Goal: Browse casually: Explore the website without a specific task or goal

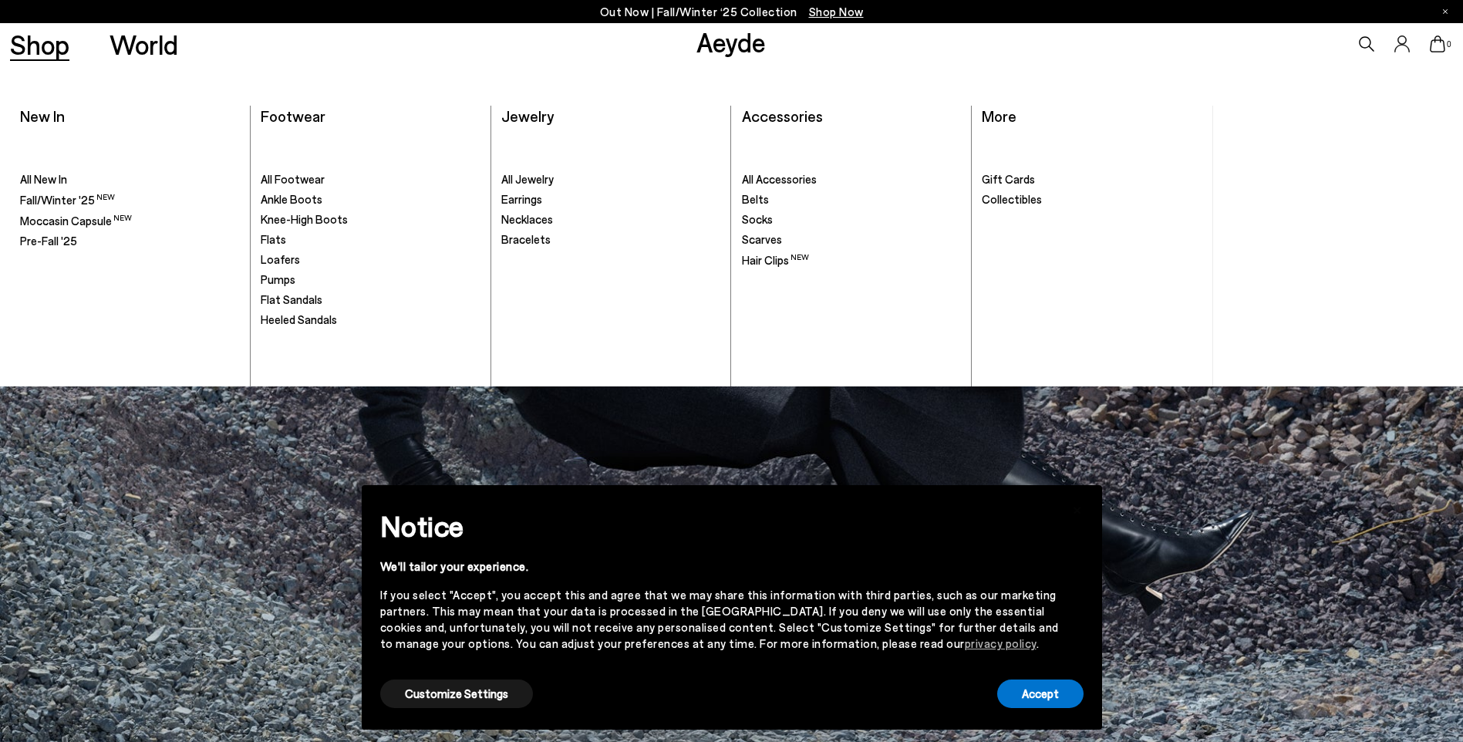
click at [292, 114] on span "Footwear" at bounding box center [293, 115] width 65 height 19
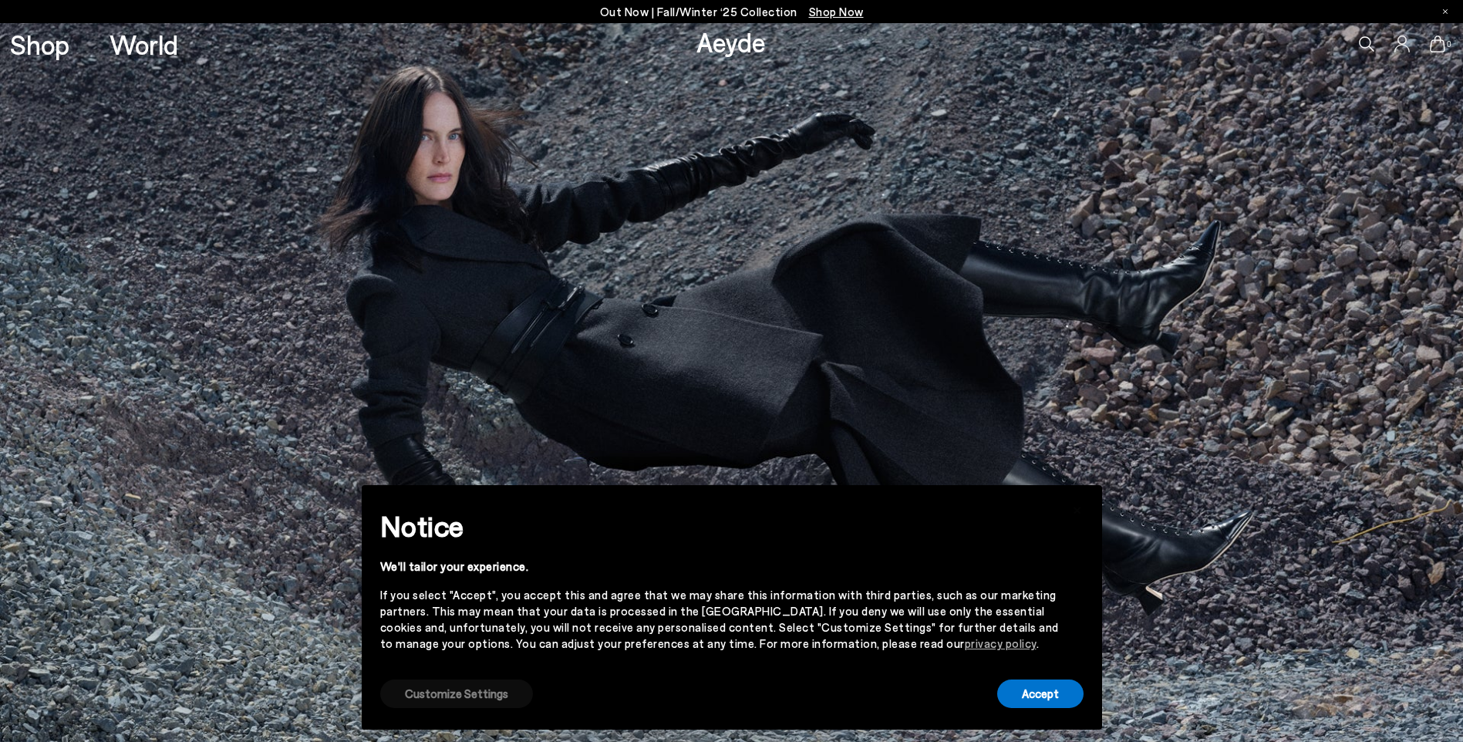
click at [481, 683] on button "Customize Settings" at bounding box center [456, 693] width 153 height 29
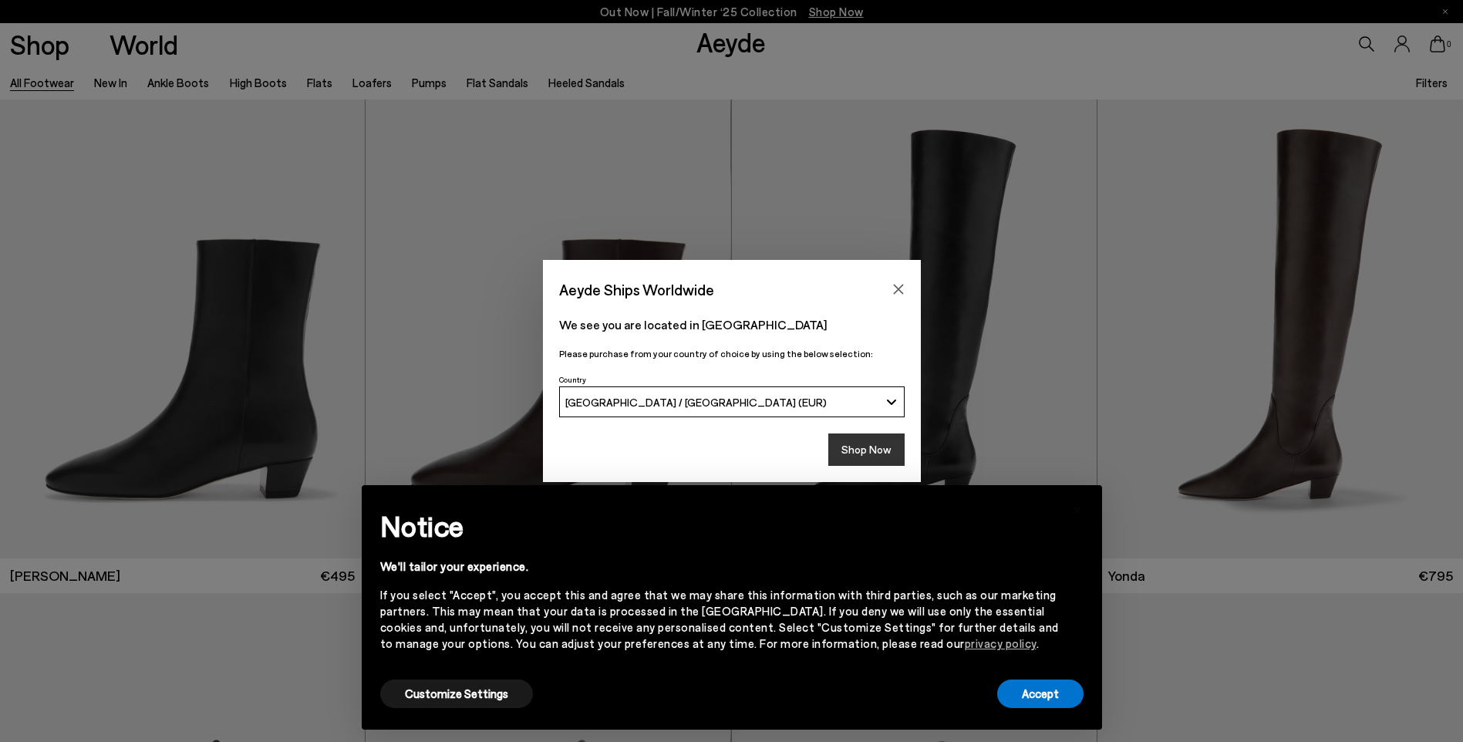
click at [895, 449] on button "Shop Now" at bounding box center [866, 449] width 76 height 32
click at [466, 705] on button "Customize Settings" at bounding box center [456, 693] width 153 height 29
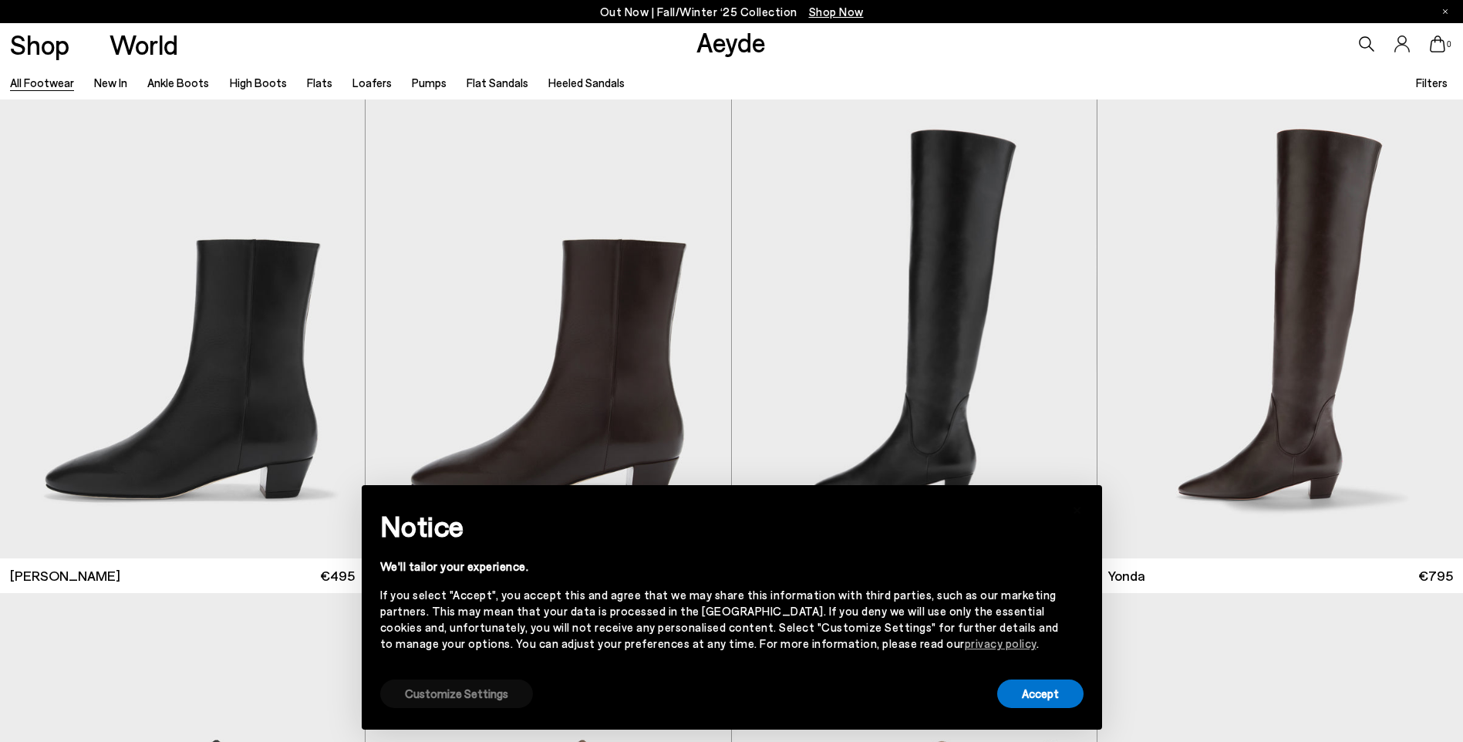
click at [476, 703] on button "Customize Settings" at bounding box center [456, 693] width 153 height 29
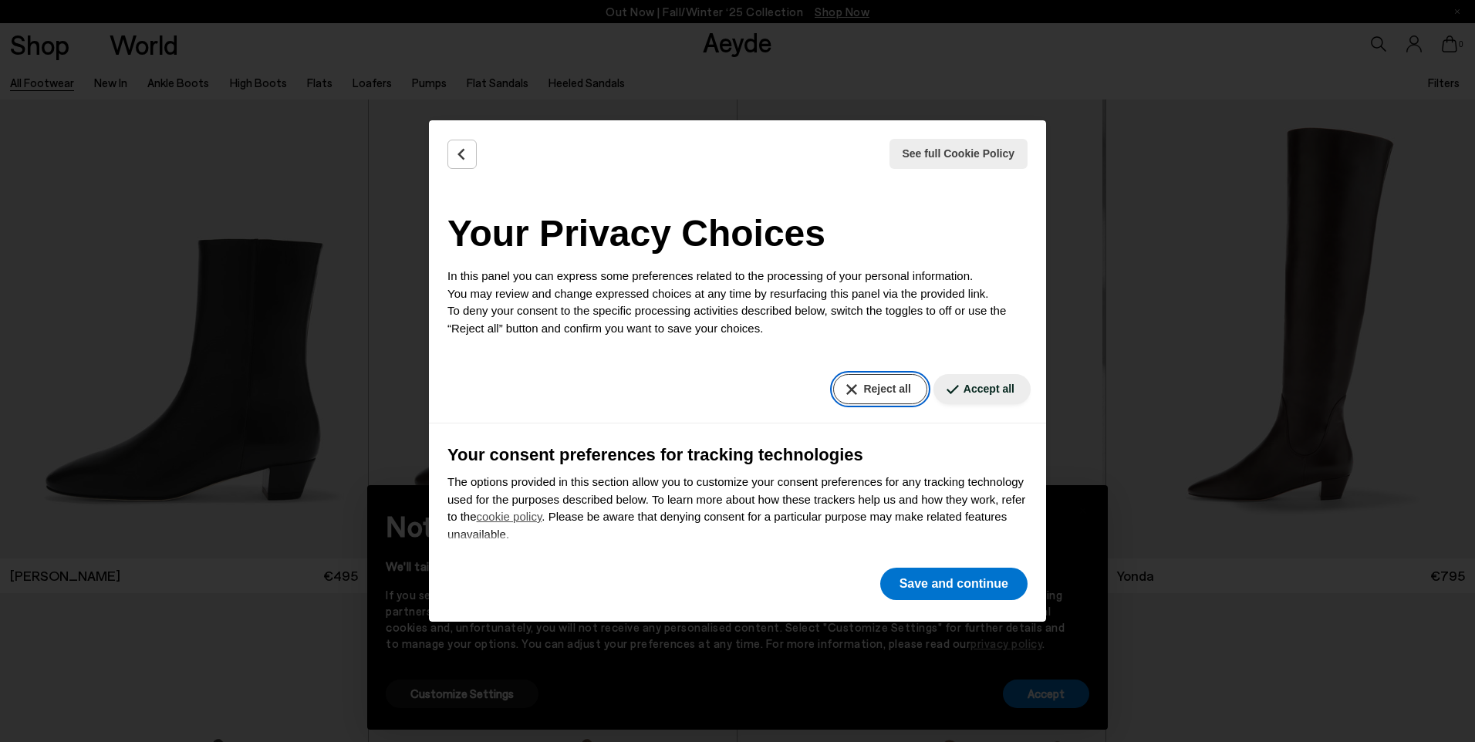
click at [883, 382] on button "Reject all" at bounding box center [879, 389] width 93 height 30
click at [939, 592] on button "Save and continue" at bounding box center [953, 584] width 147 height 32
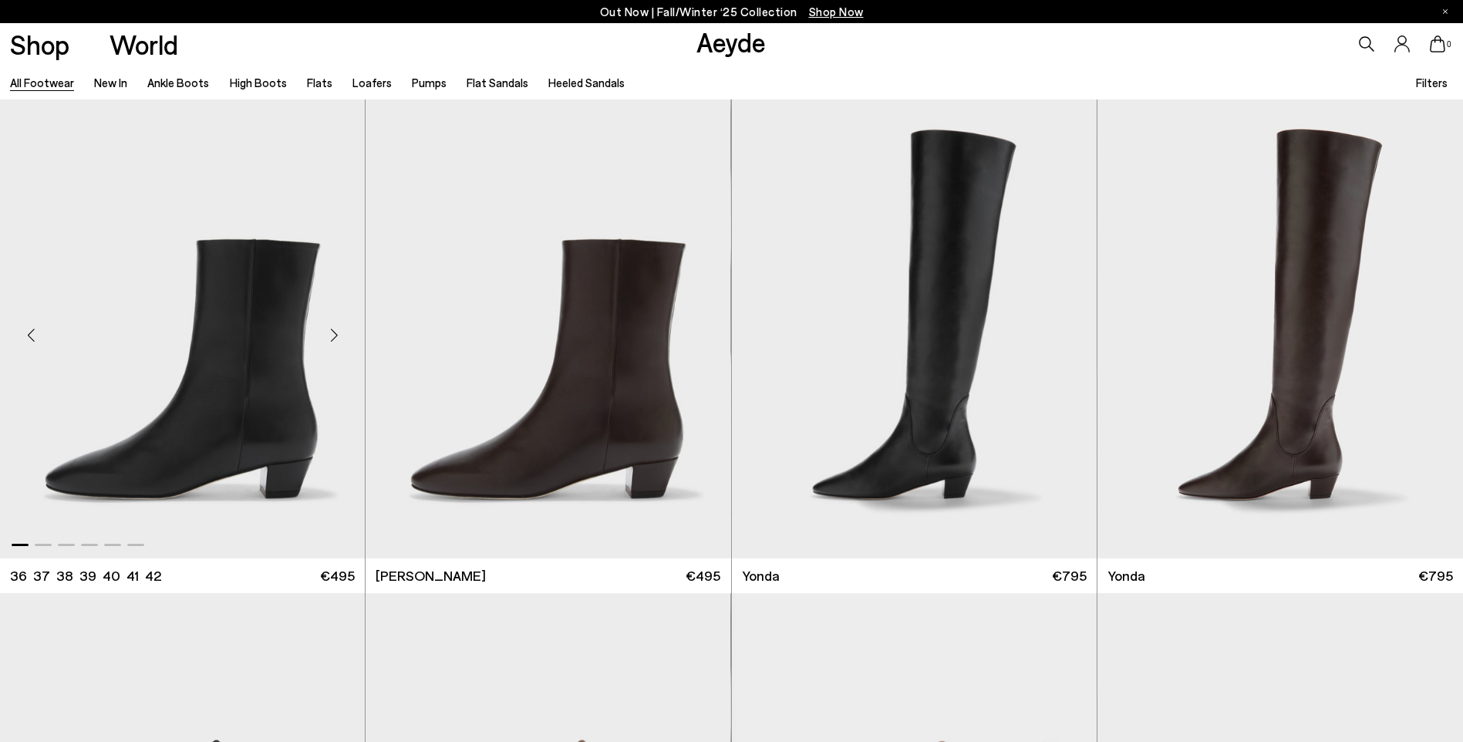
click at [339, 337] on div "Next slide" at bounding box center [334, 335] width 46 height 46
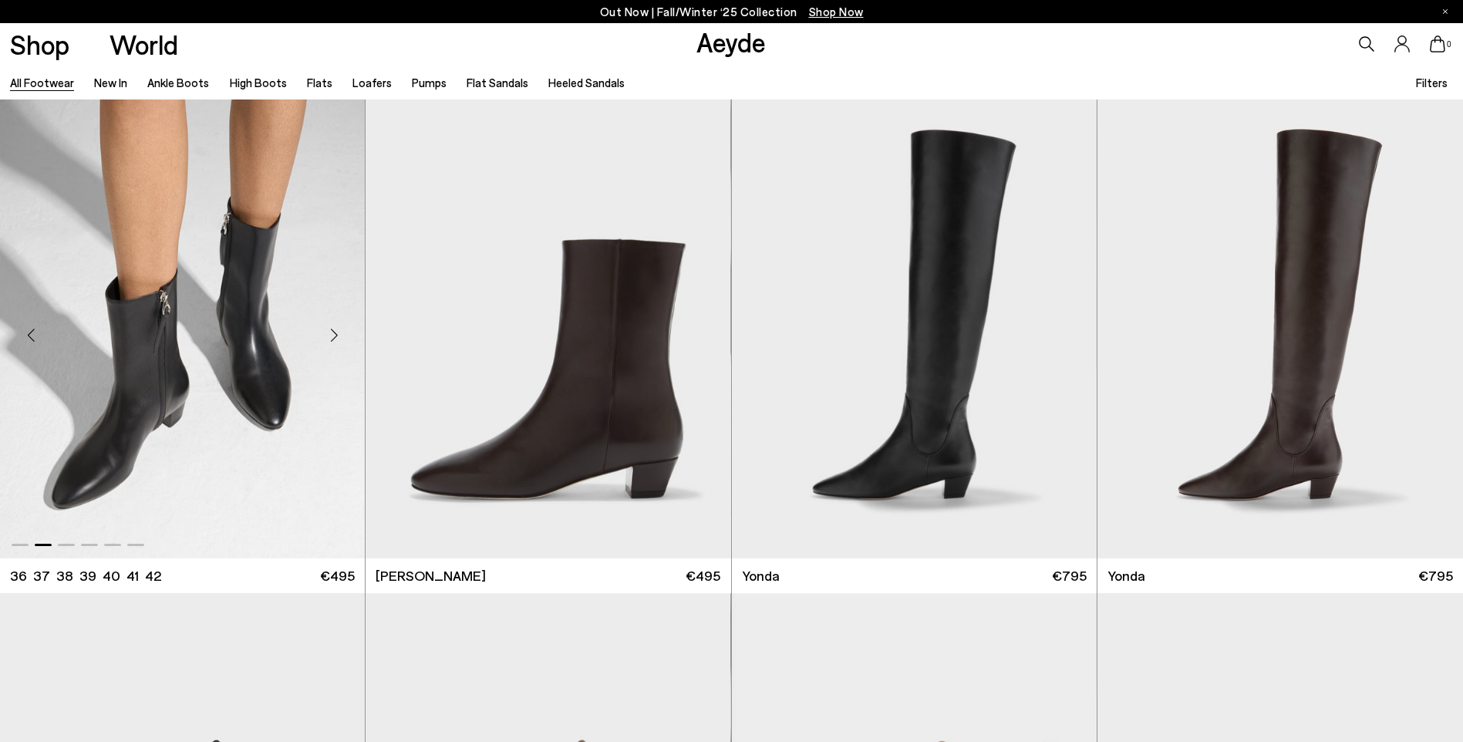
click at [339, 337] on div "Next slide" at bounding box center [334, 335] width 46 height 46
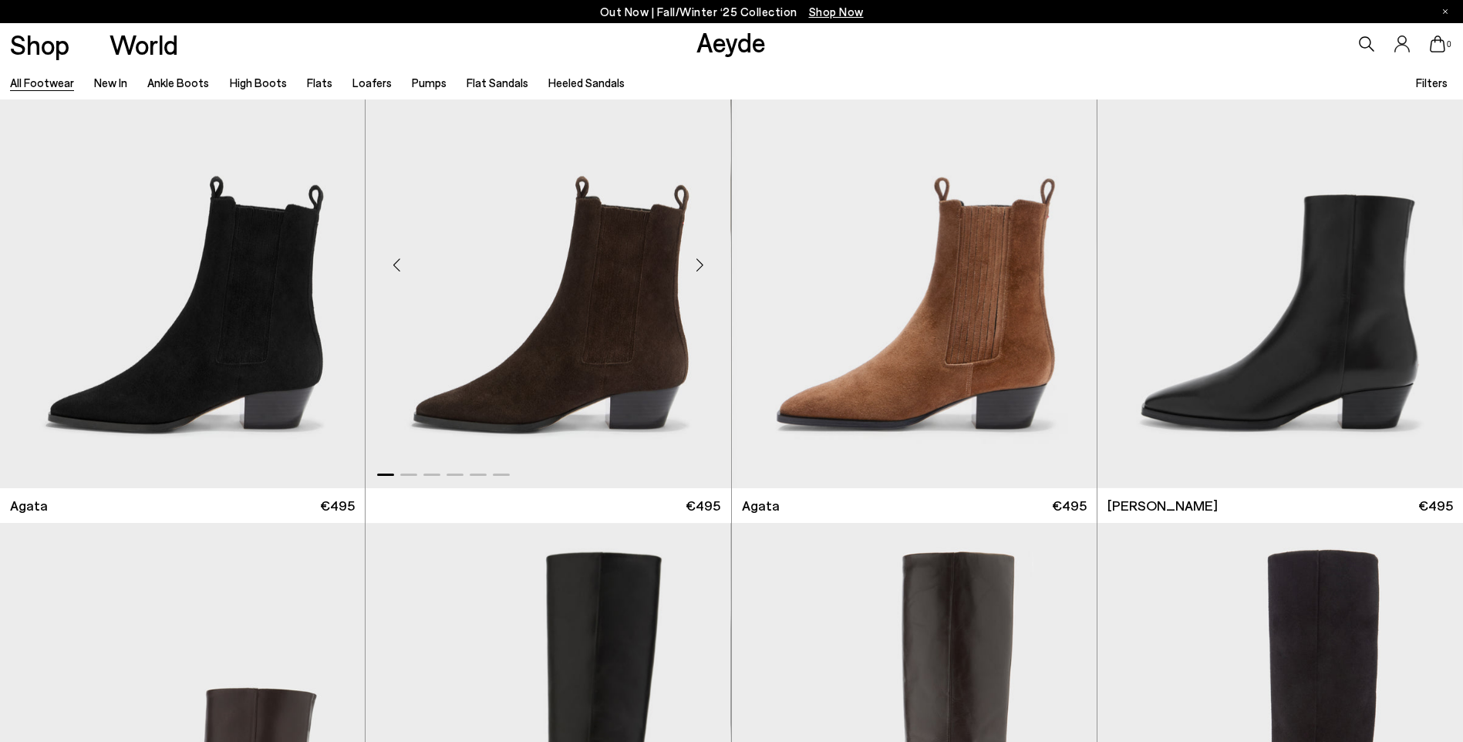
scroll to position [848, 0]
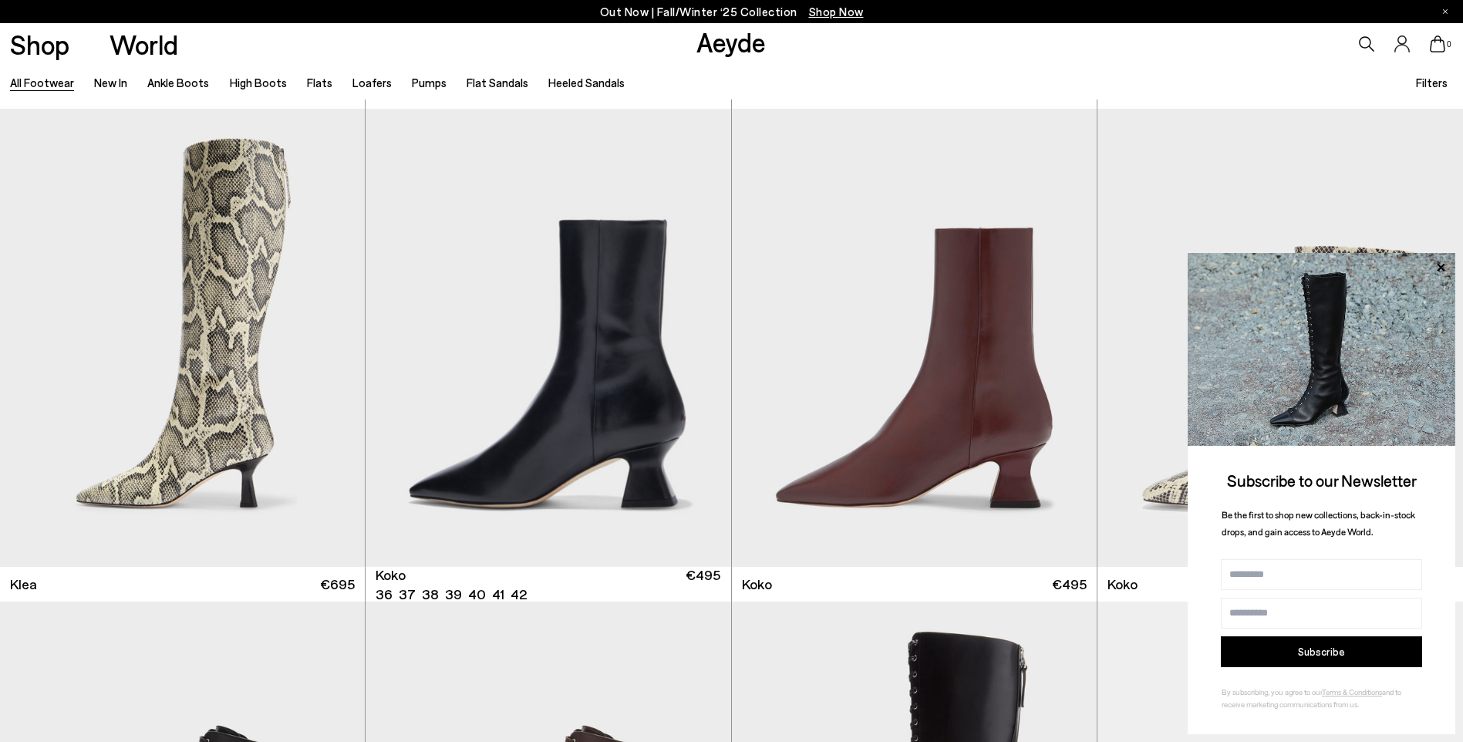
scroll to position [2777, 0]
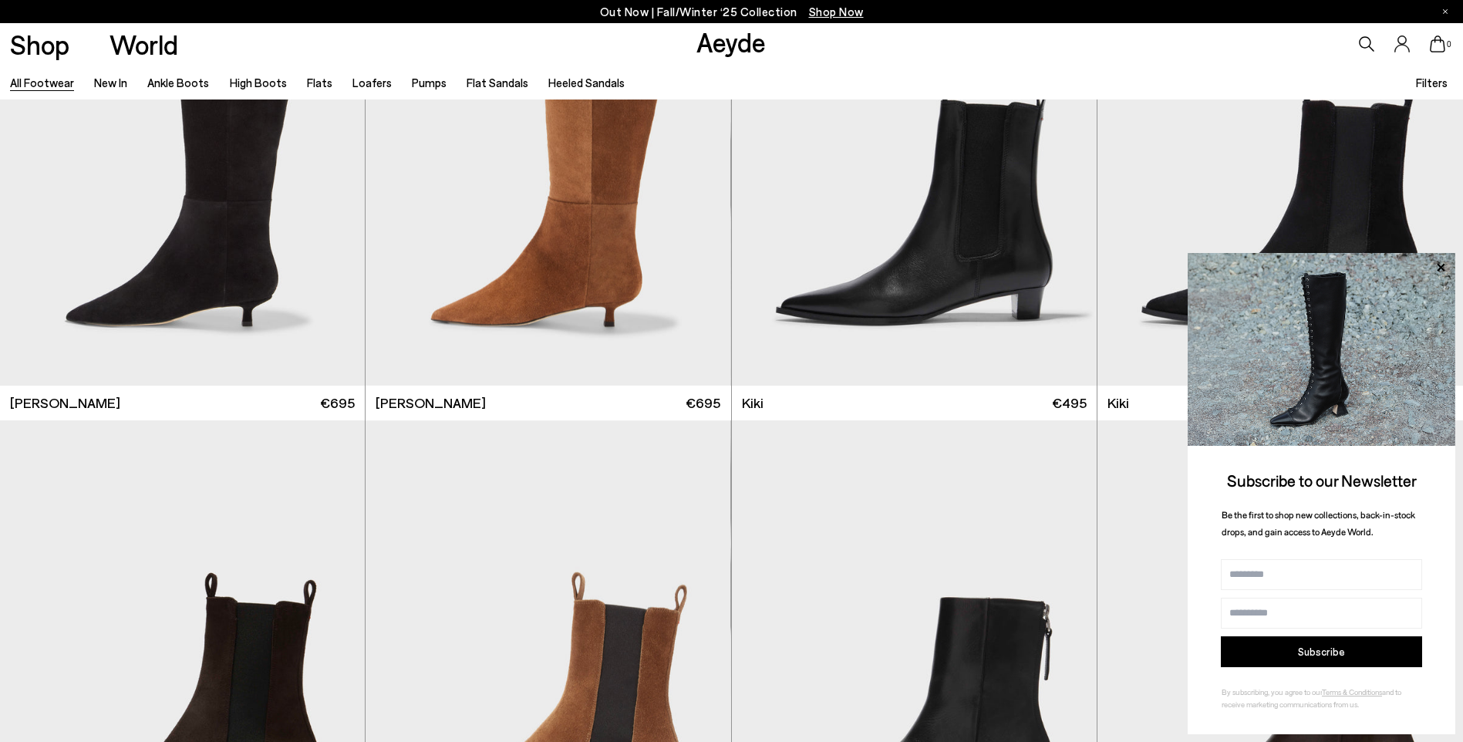
scroll to position [6170, 0]
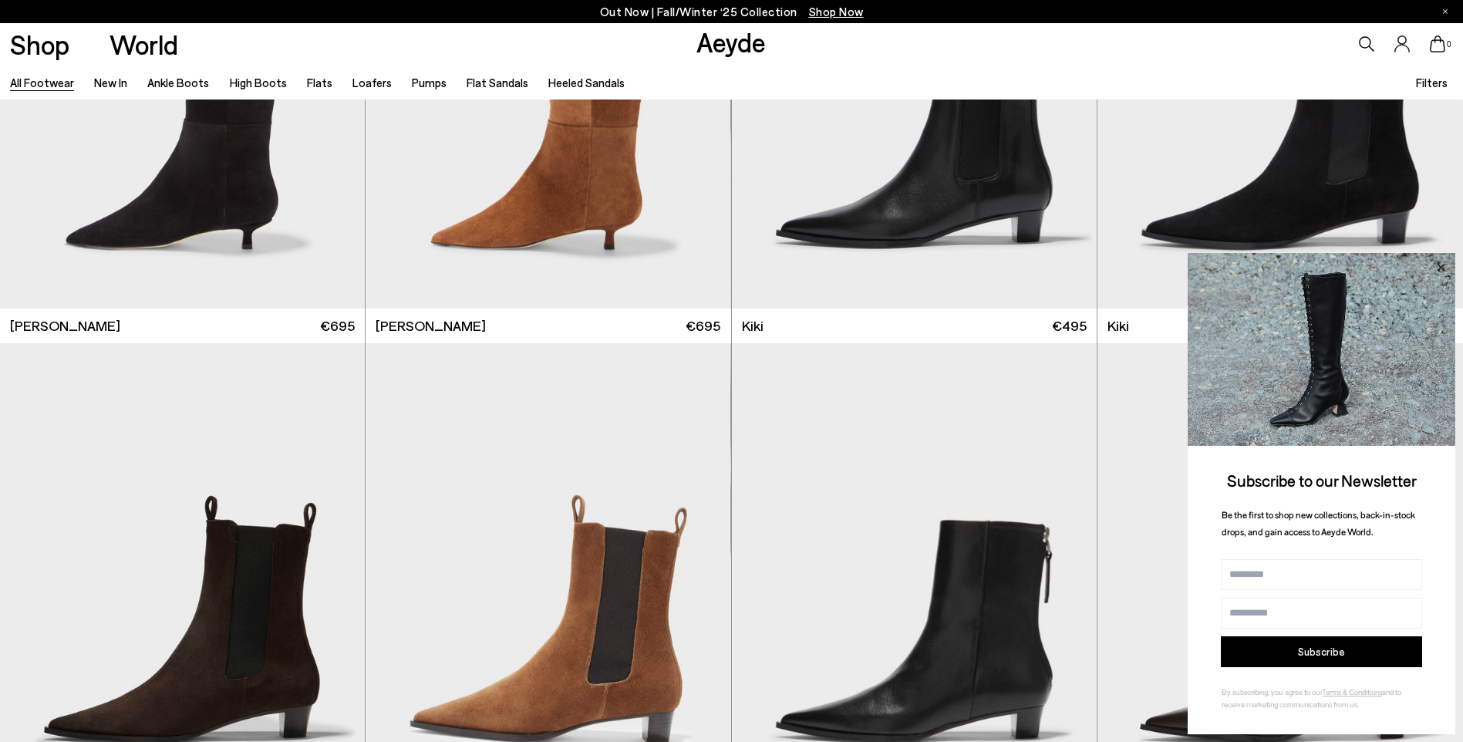
click at [1443, 260] on icon at bounding box center [1441, 268] width 20 height 20
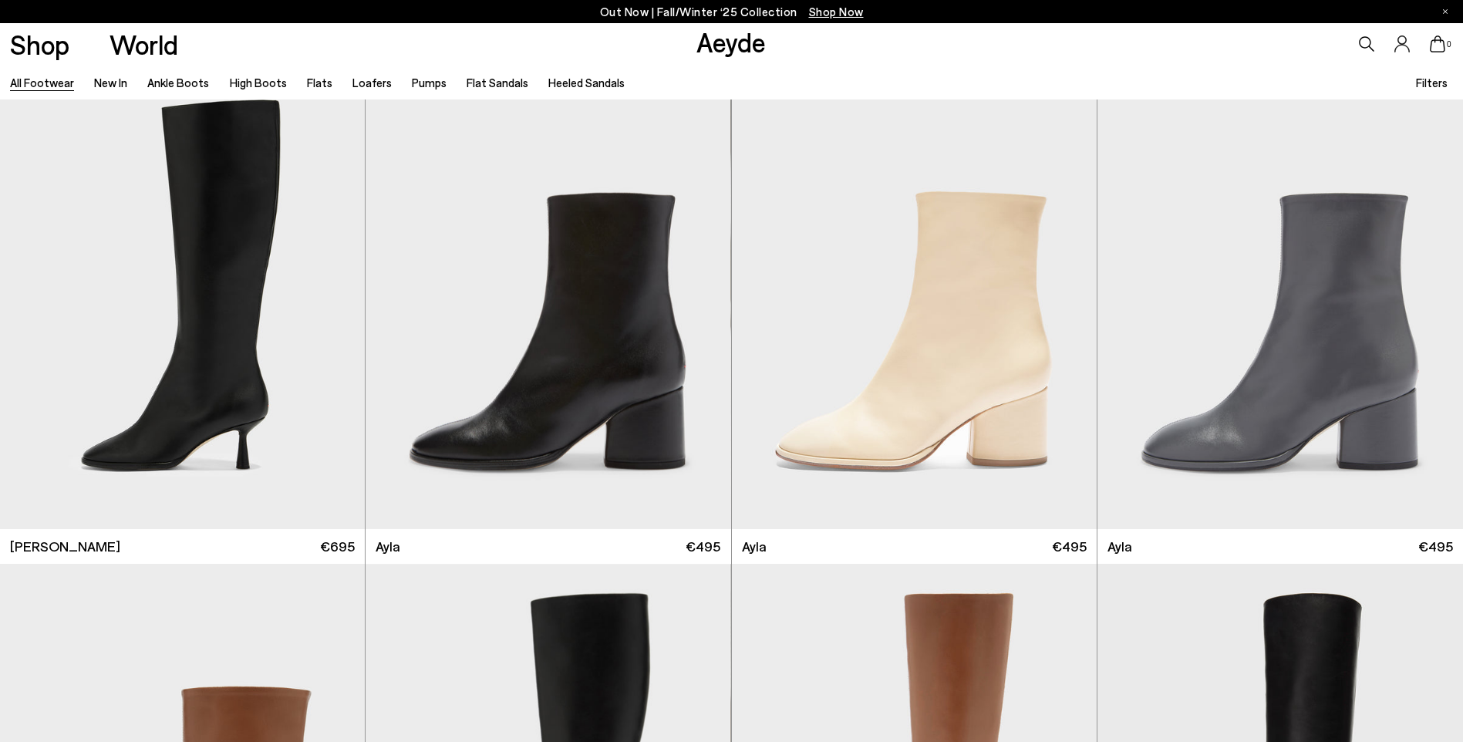
scroll to position [8947, 0]
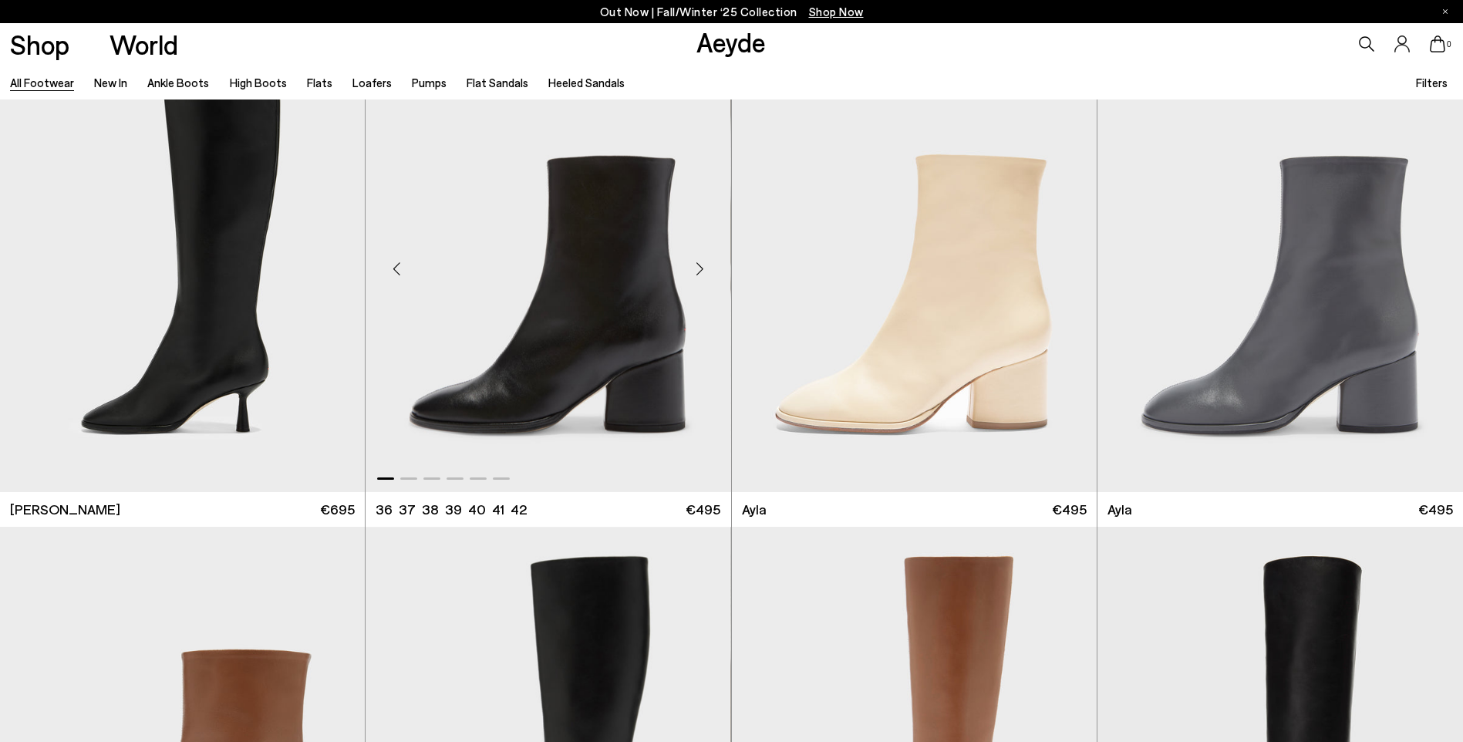
click at [705, 267] on div "Next slide" at bounding box center [700, 268] width 46 height 46
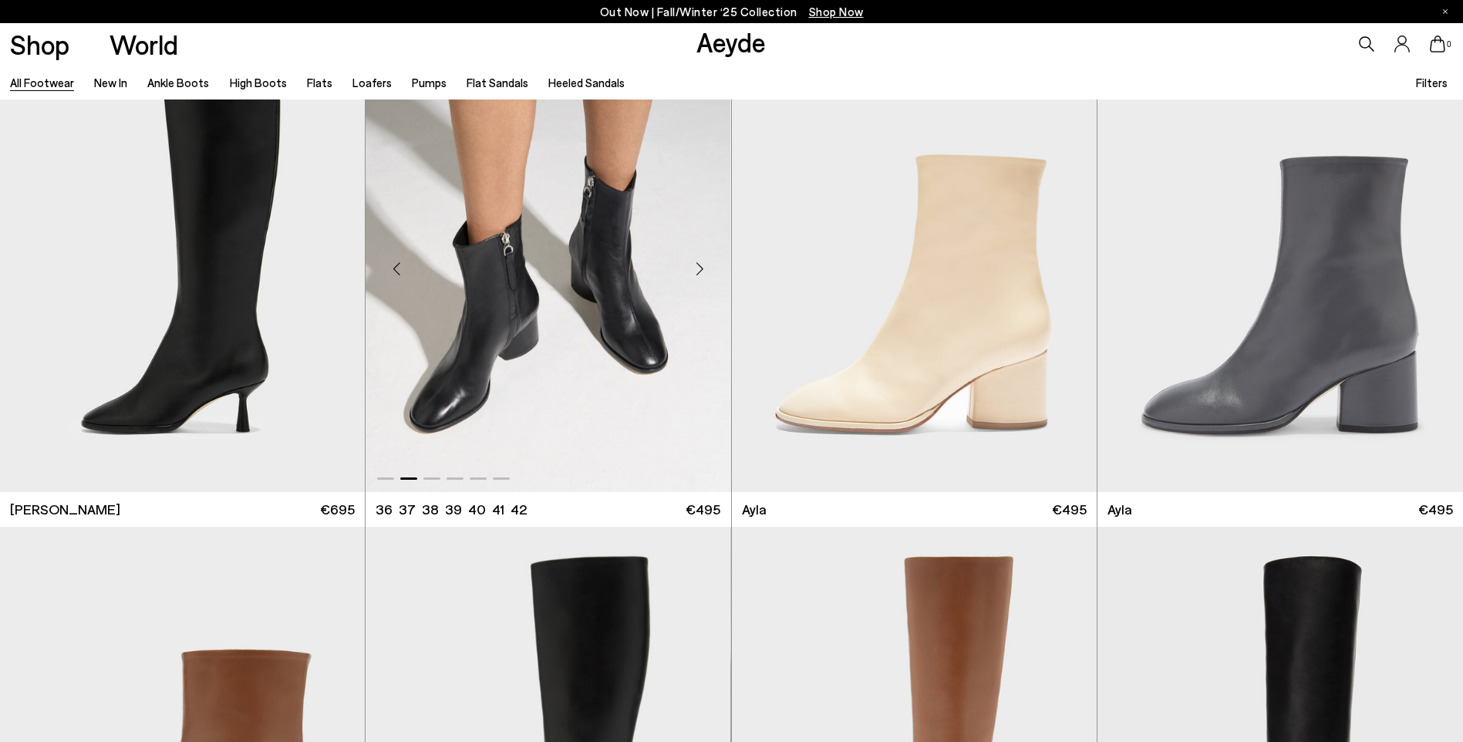
click at [705, 267] on div "Next slide" at bounding box center [700, 268] width 46 height 46
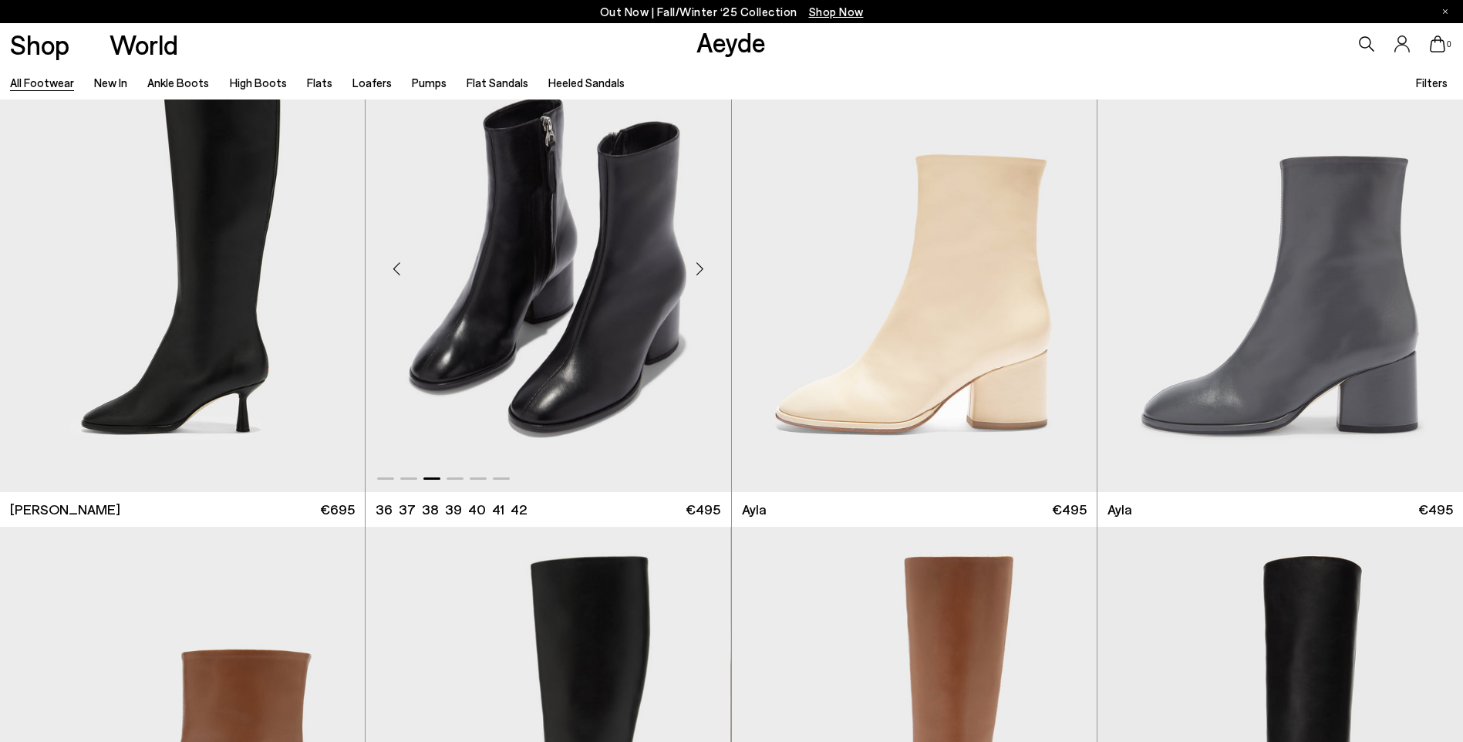
click at [705, 267] on div "Next slide" at bounding box center [700, 268] width 46 height 46
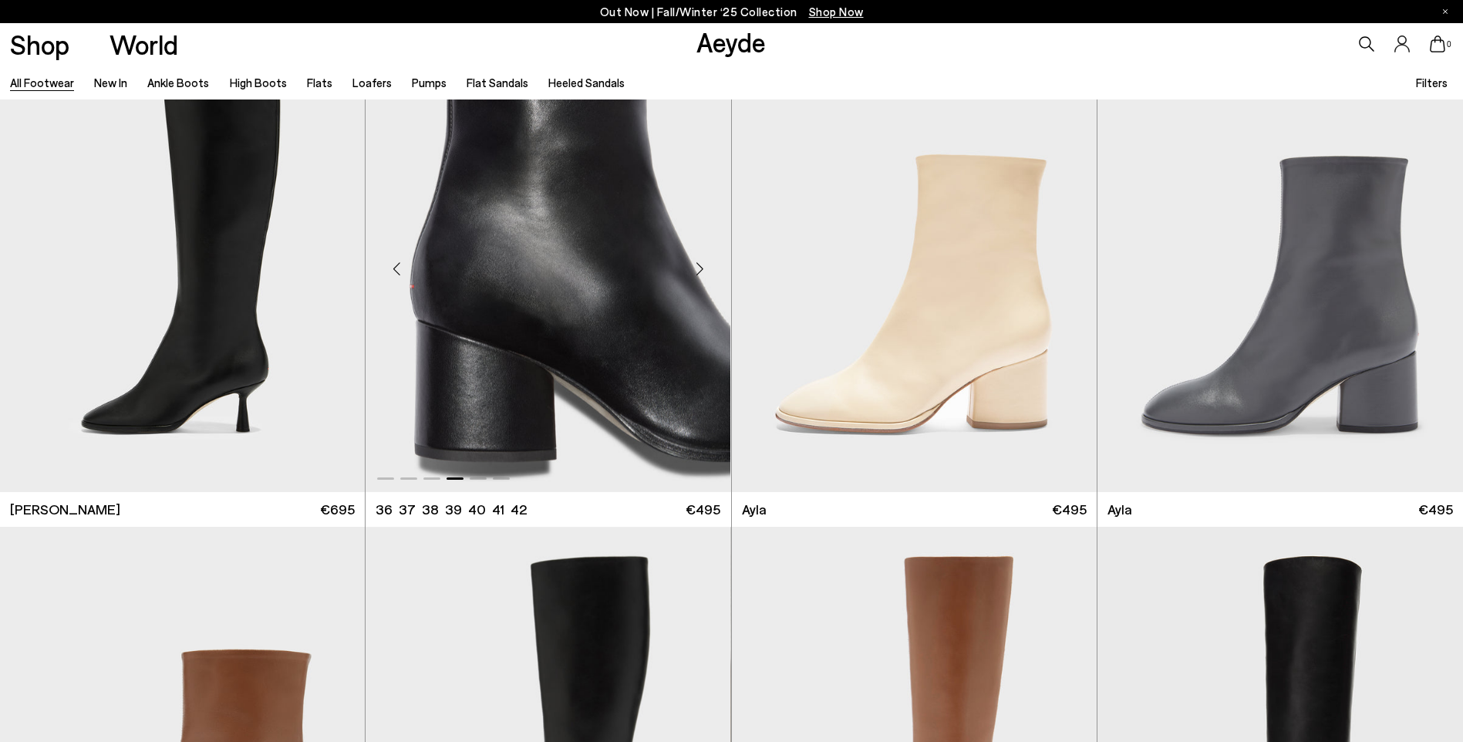
click at [705, 267] on div "Next slide" at bounding box center [700, 268] width 46 height 46
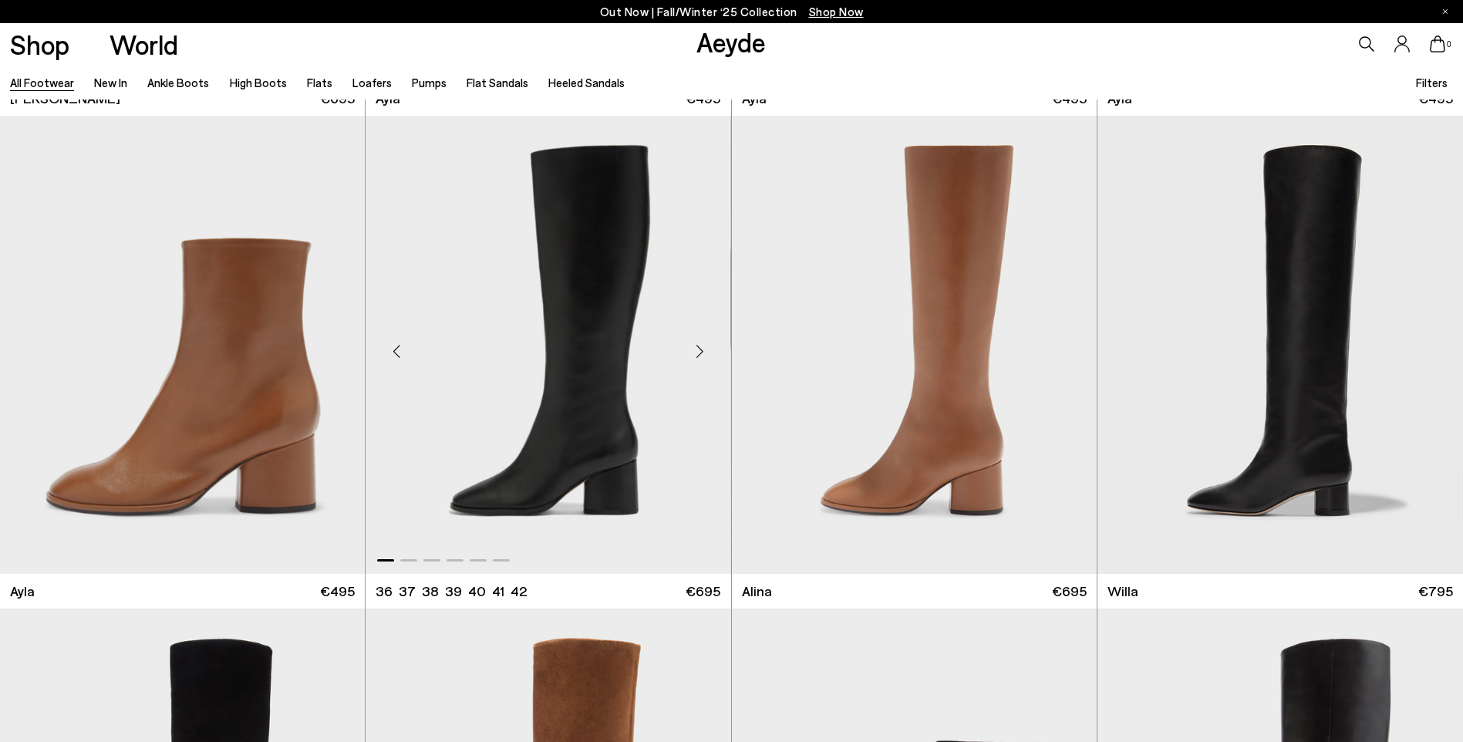
scroll to position [9255, 0]
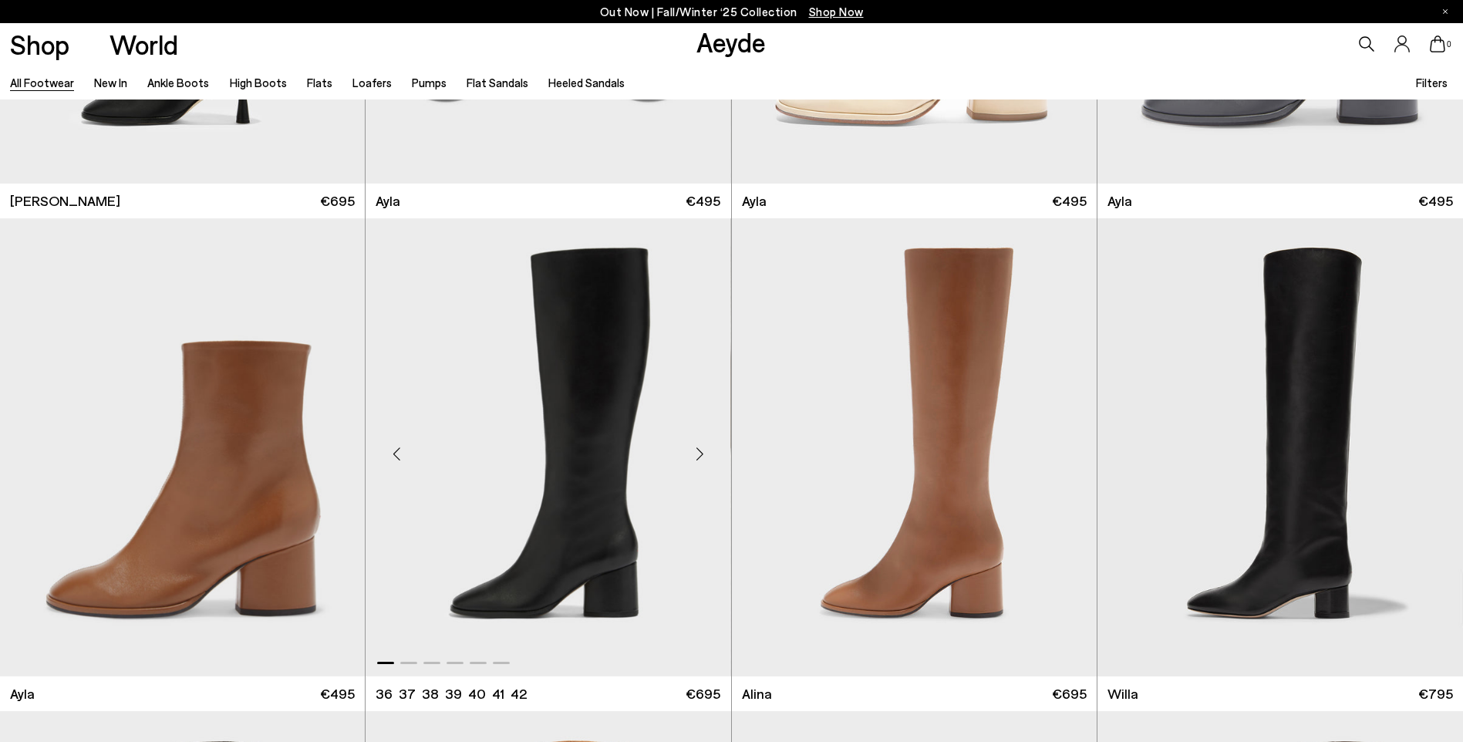
click at [703, 450] on div "Next slide" at bounding box center [700, 453] width 46 height 46
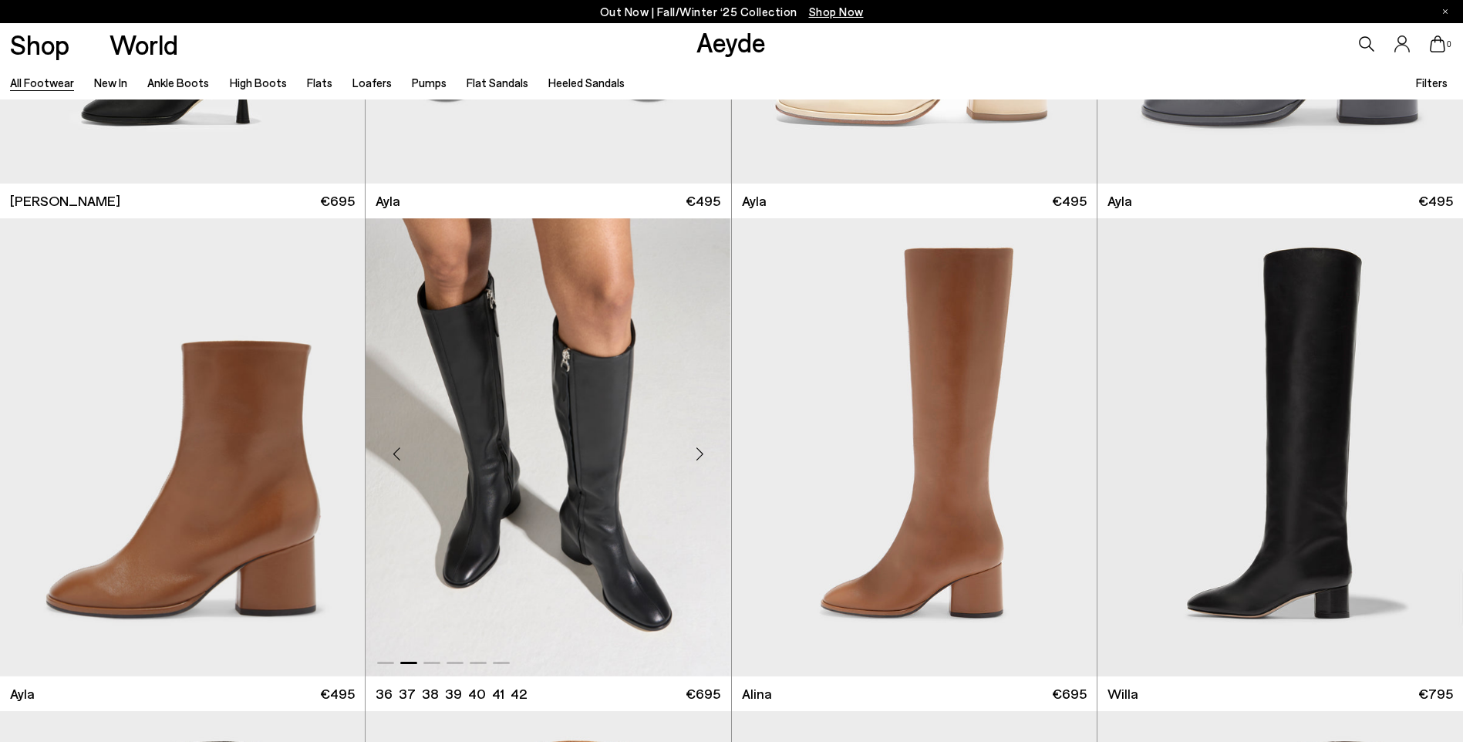
click at [703, 450] on div "Next slide" at bounding box center [700, 453] width 46 height 46
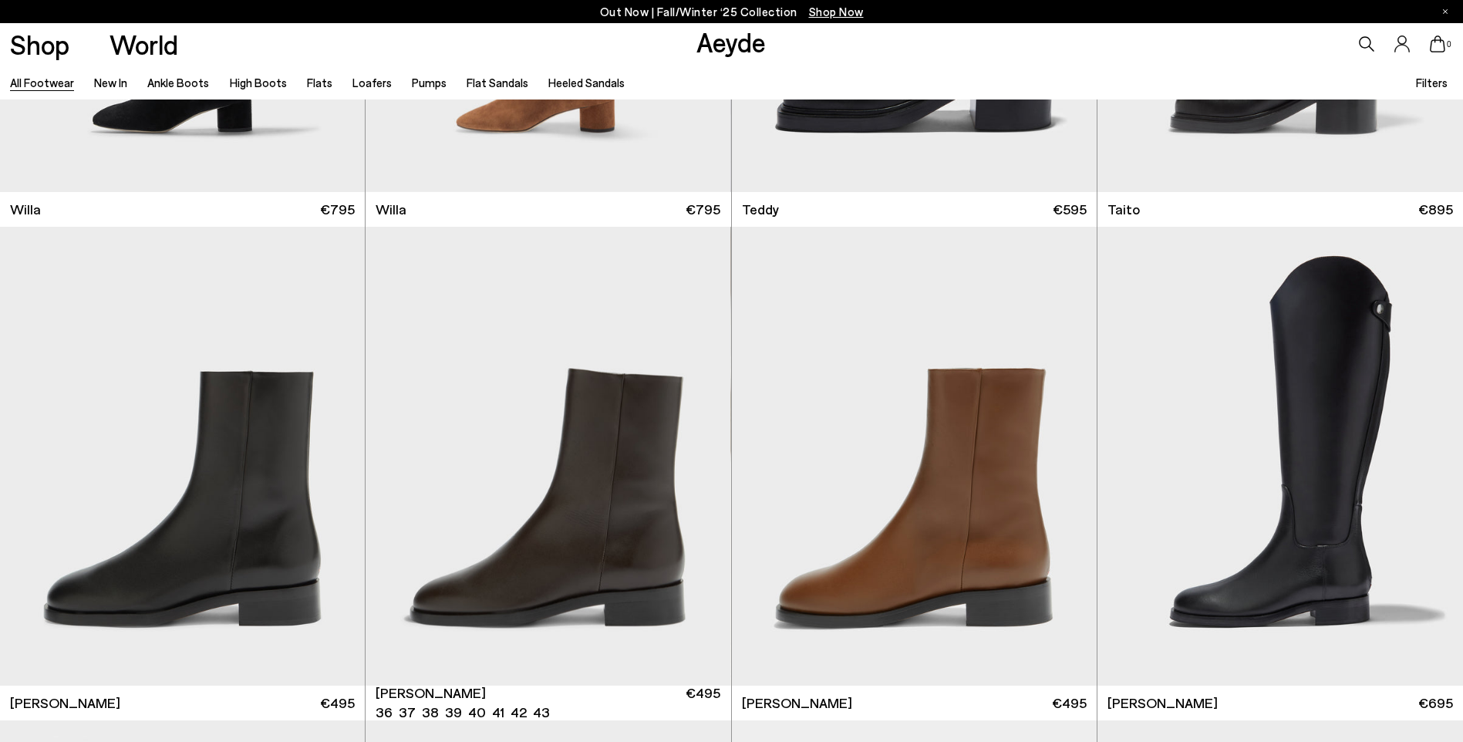
scroll to position [10258, 0]
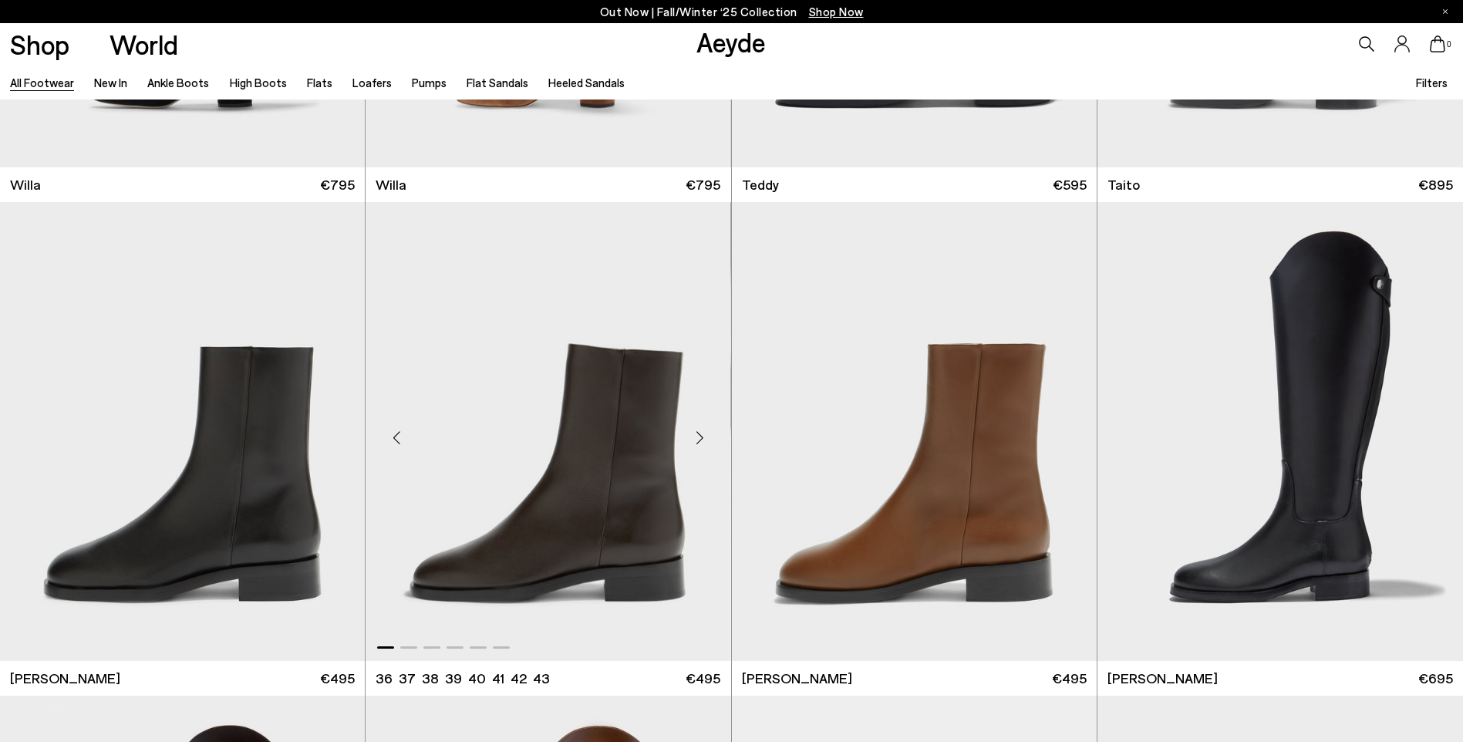
click at [700, 440] on div "Next slide" at bounding box center [700, 437] width 46 height 46
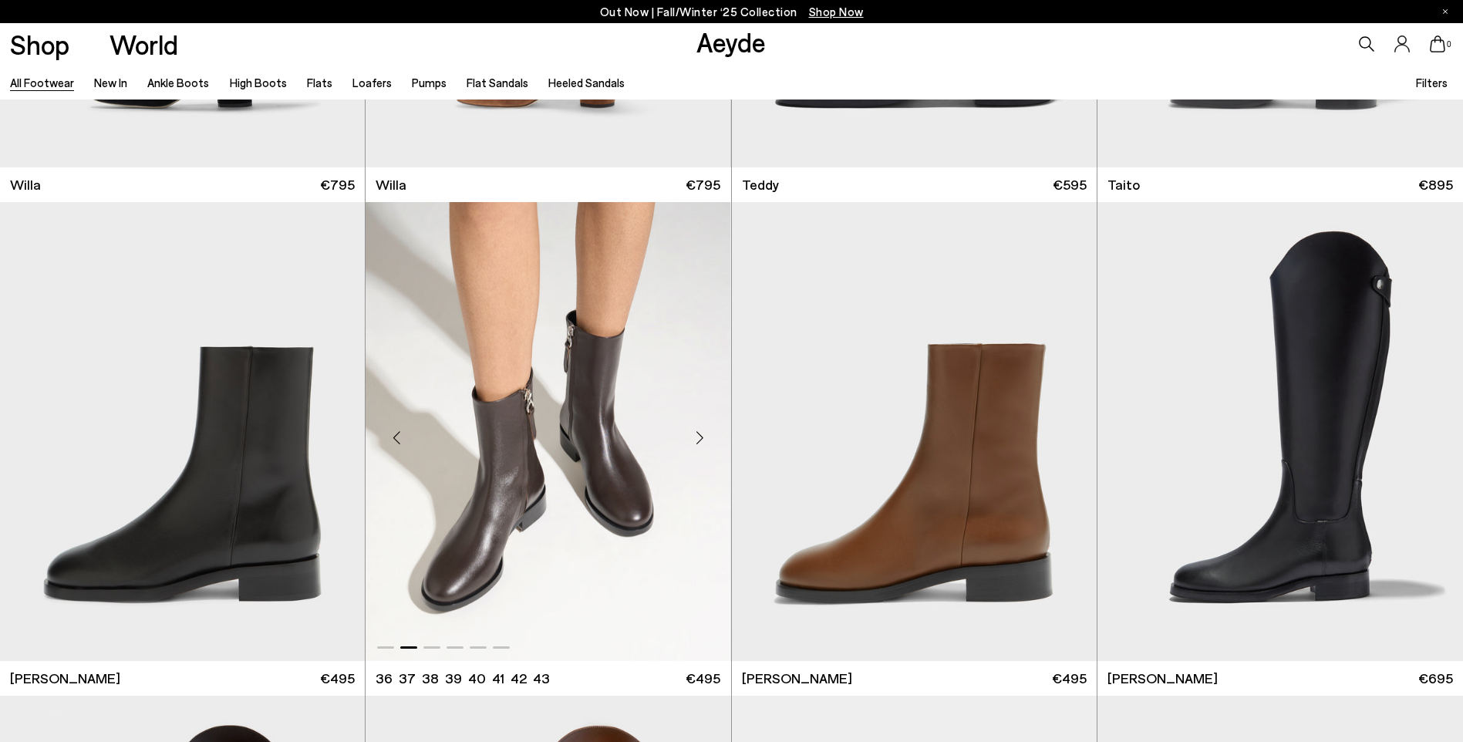
click at [700, 440] on div "Next slide" at bounding box center [700, 437] width 46 height 46
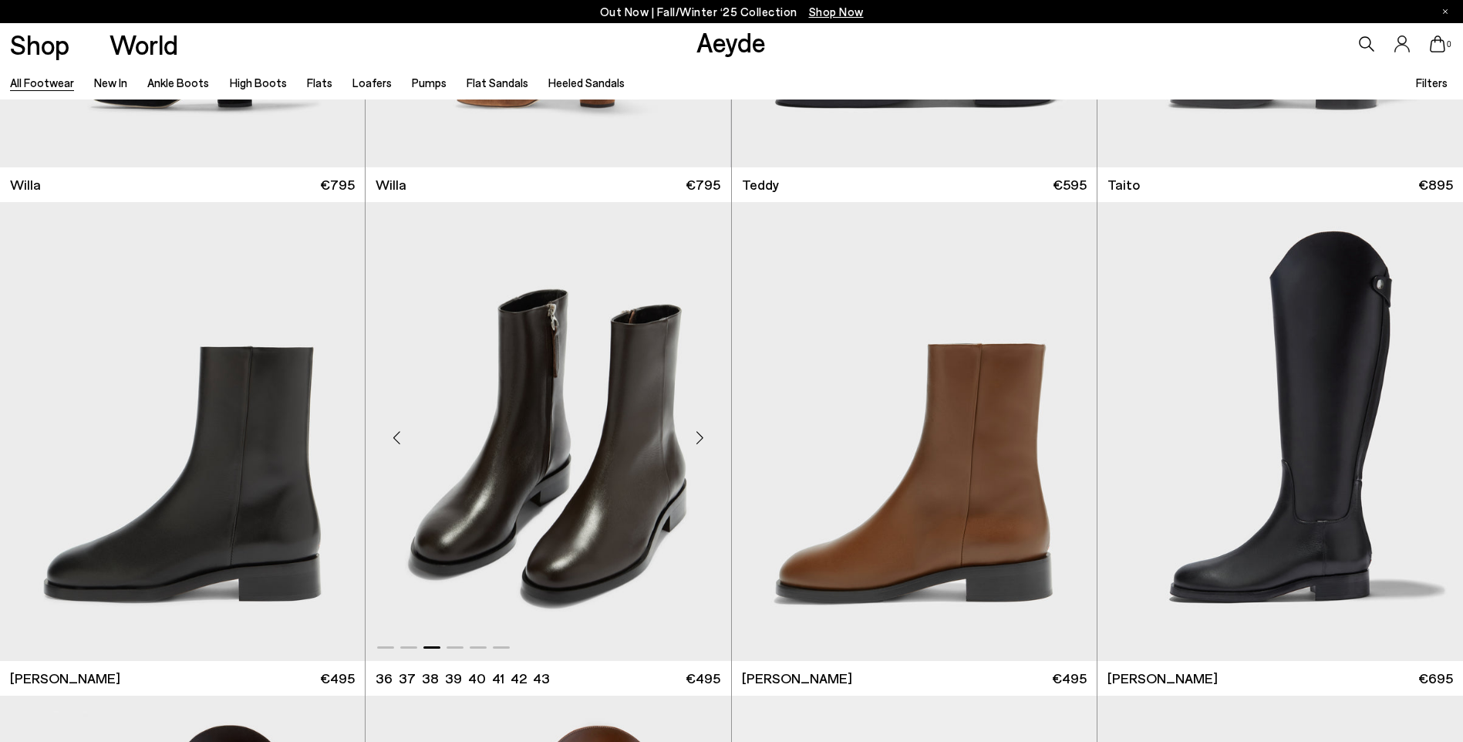
click at [700, 440] on div "Next slide" at bounding box center [700, 437] width 46 height 46
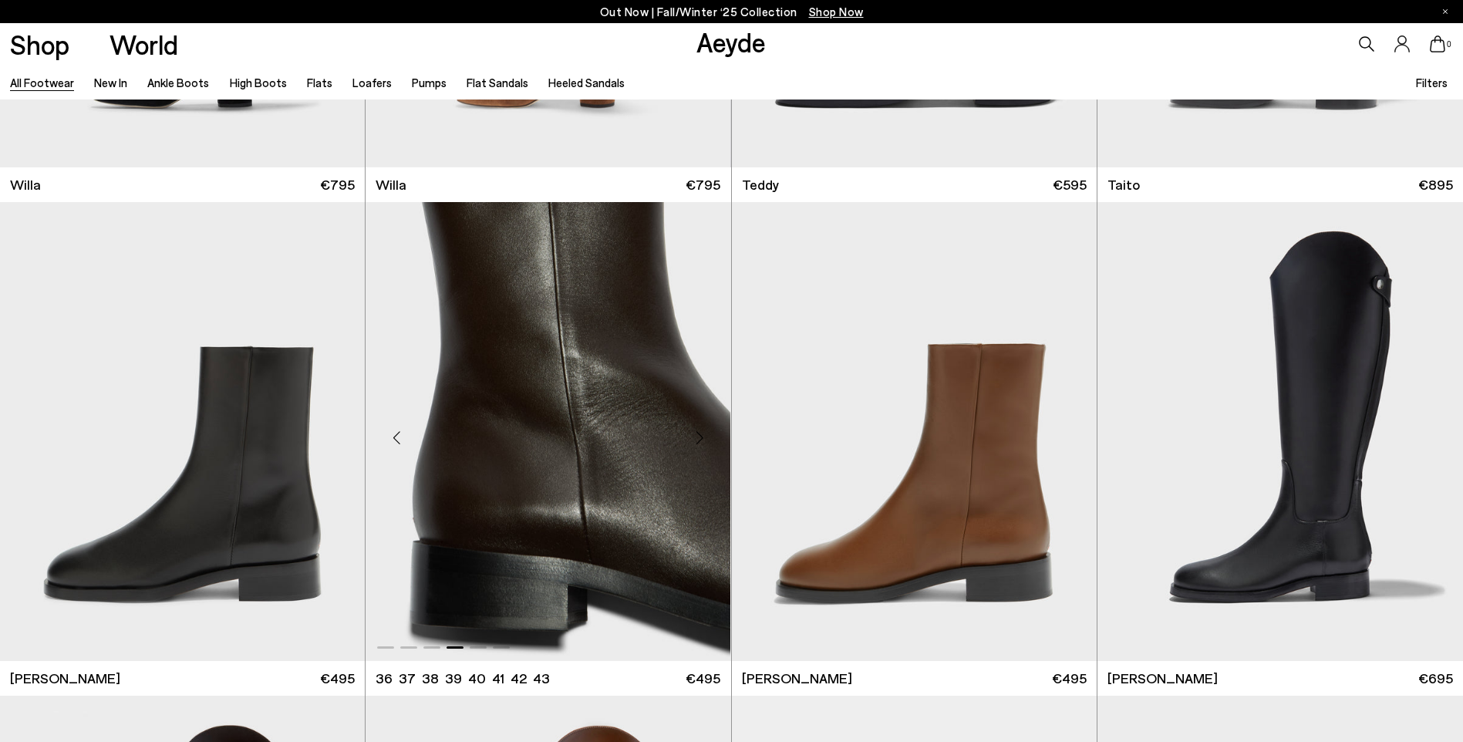
click at [700, 440] on div "Next slide" at bounding box center [700, 437] width 46 height 46
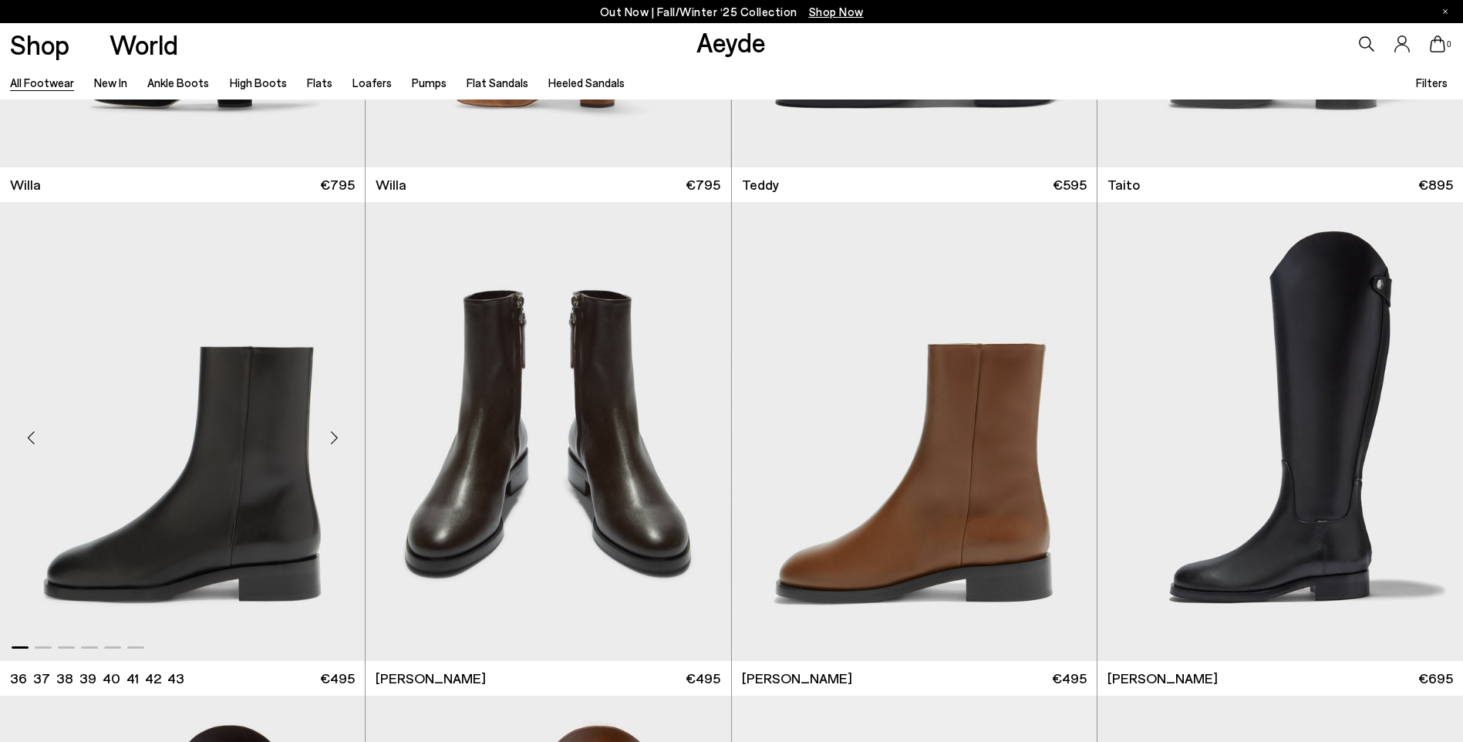
click at [335, 439] on div "Next slide" at bounding box center [334, 437] width 46 height 46
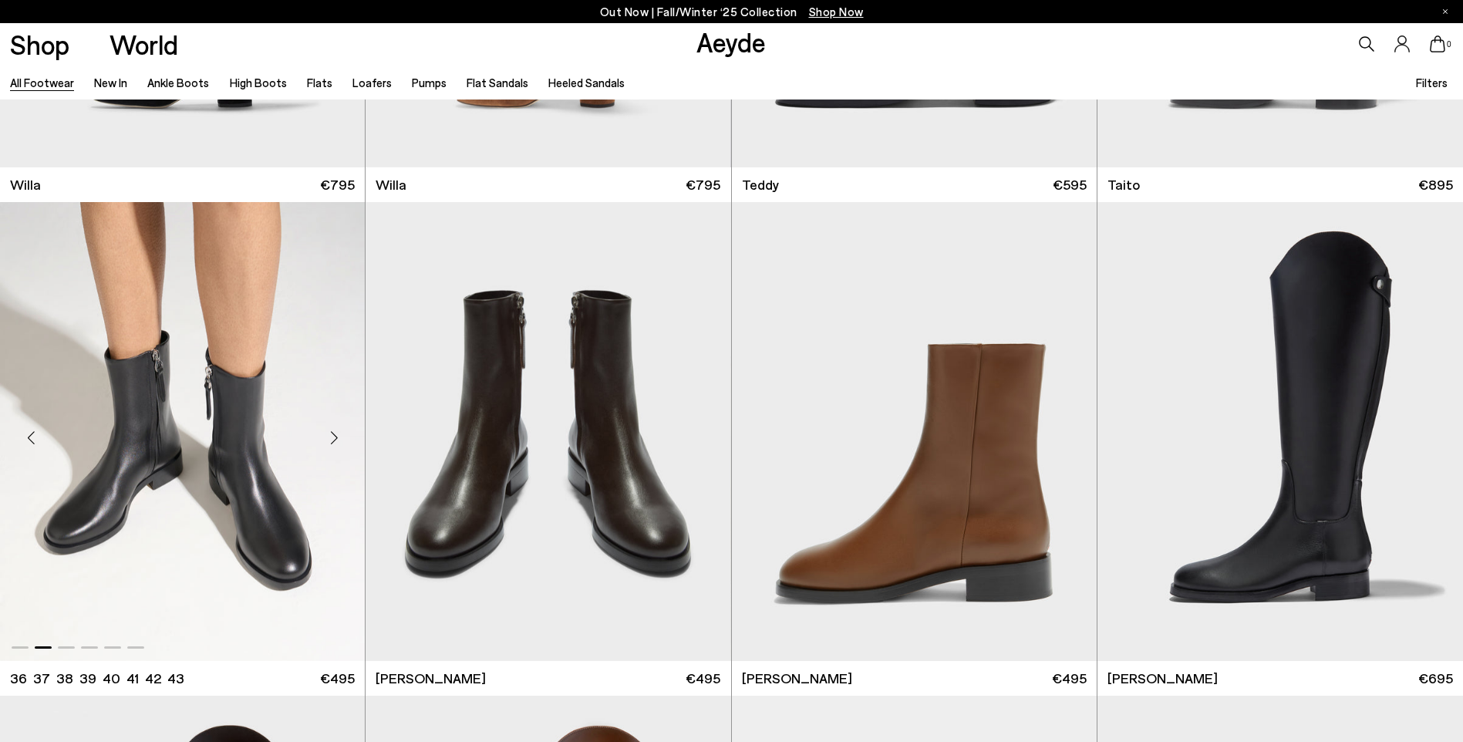
click at [335, 439] on div "Next slide" at bounding box center [334, 437] width 46 height 46
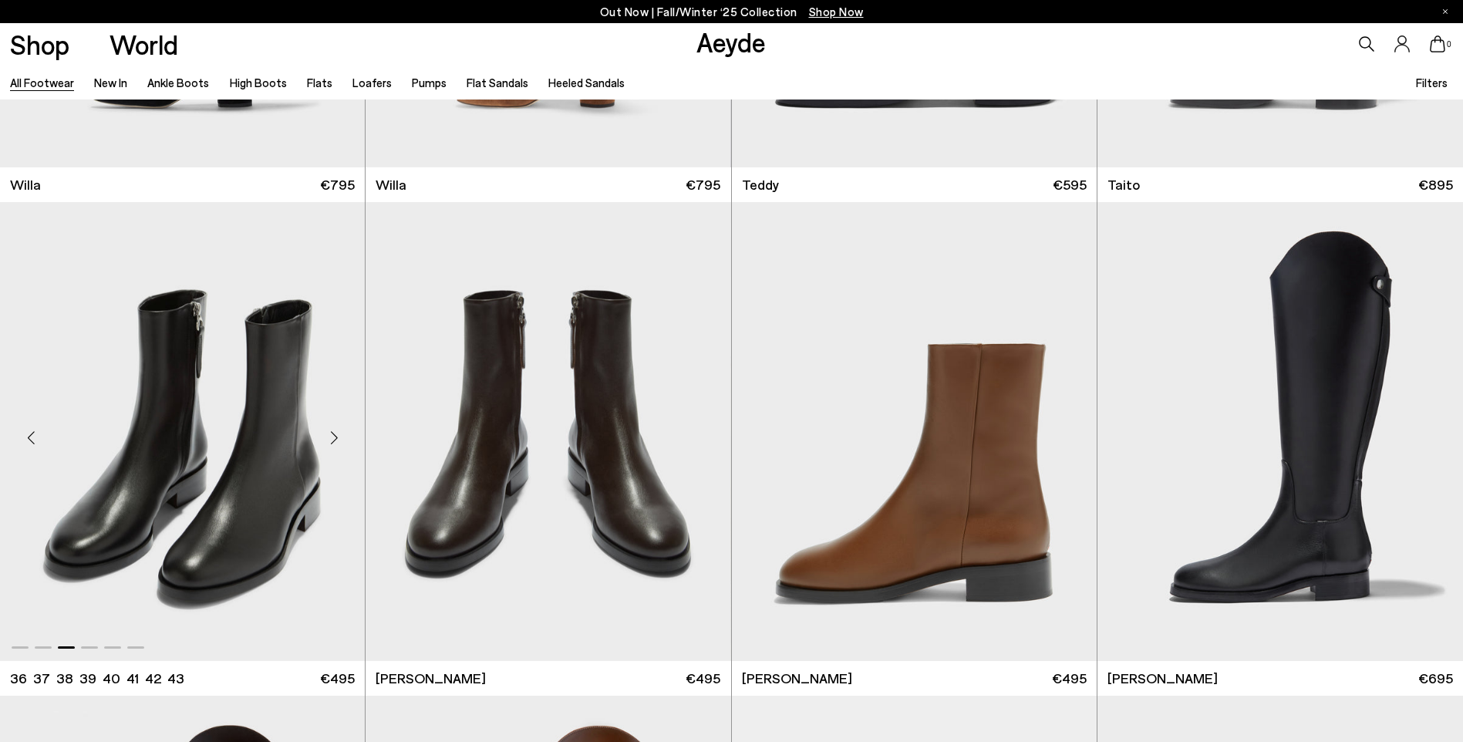
click at [335, 439] on div "Next slide" at bounding box center [334, 437] width 46 height 46
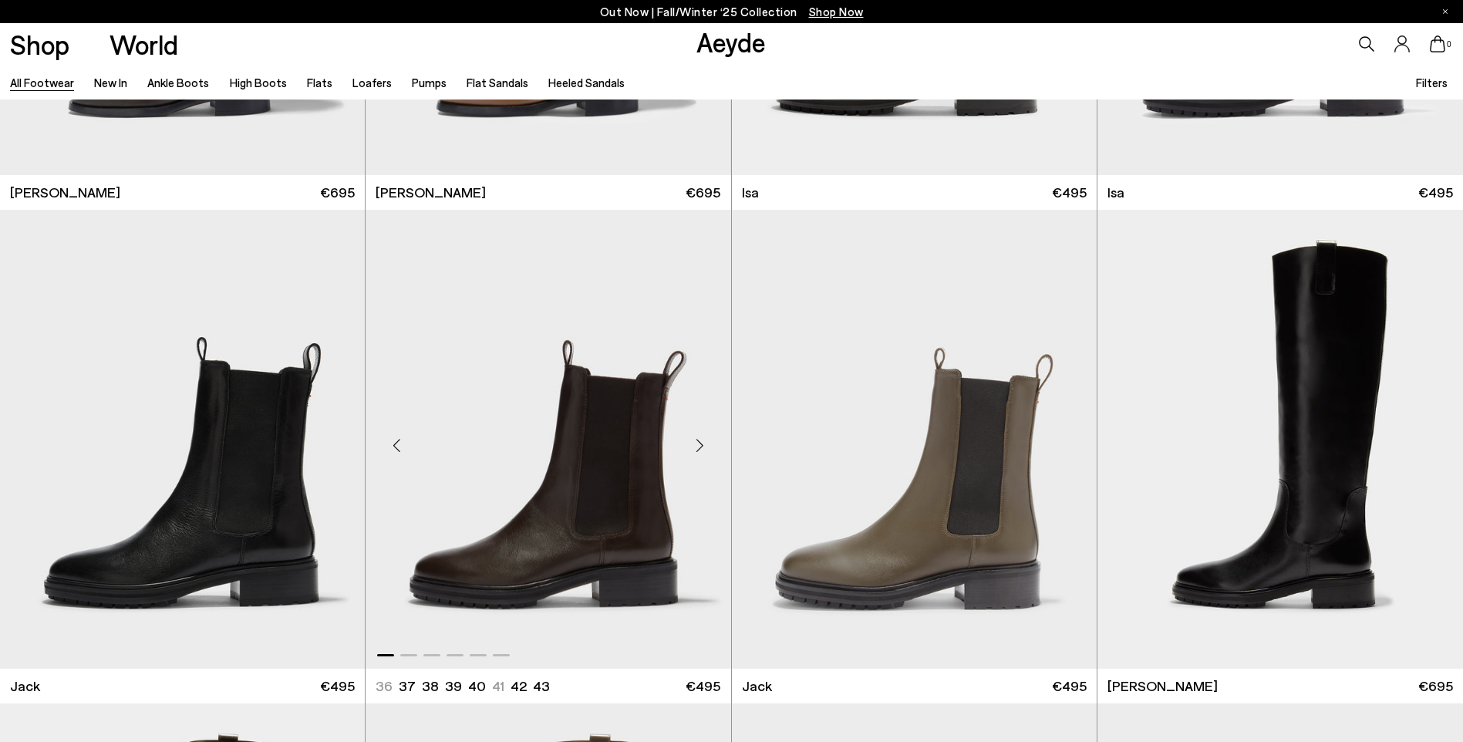
scroll to position [11338, 0]
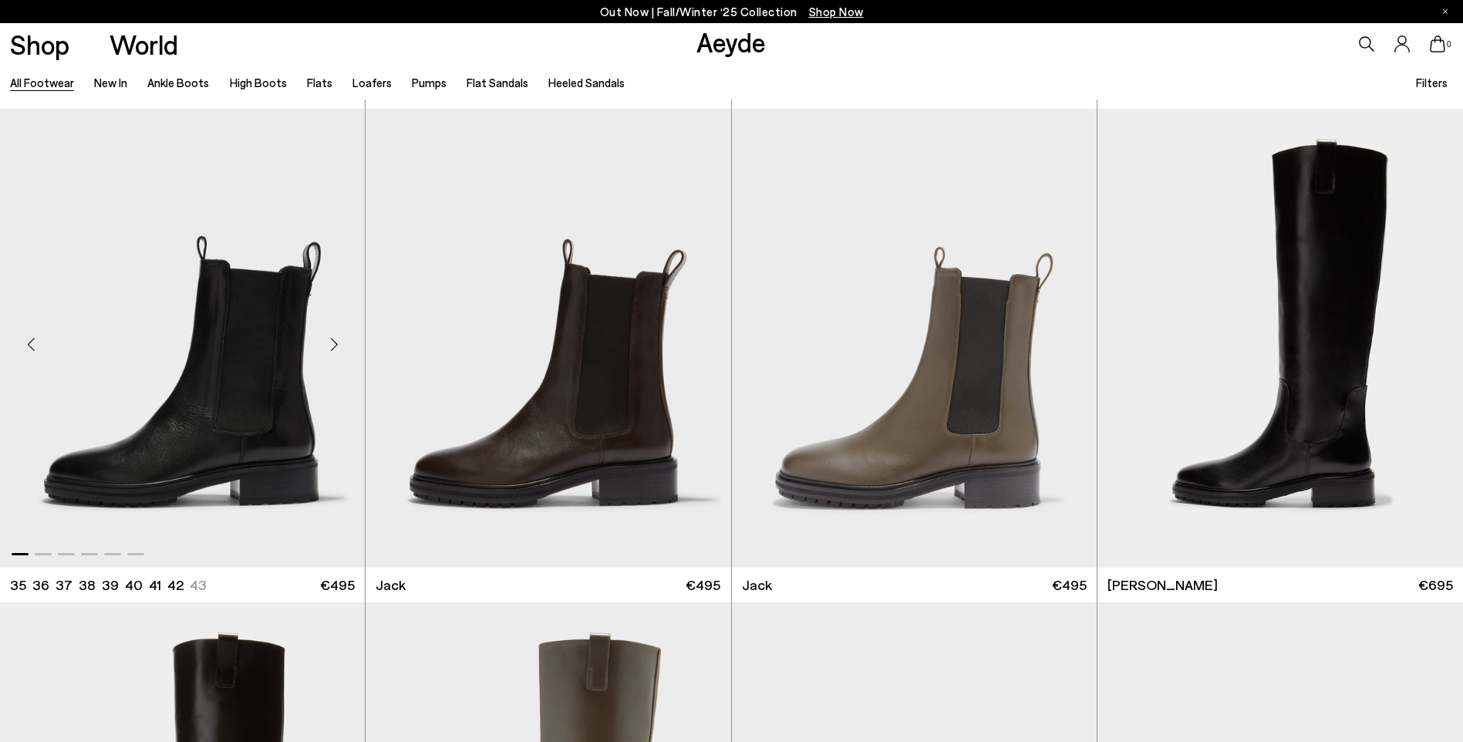
click at [333, 349] on div "Next slide" at bounding box center [334, 345] width 46 height 46
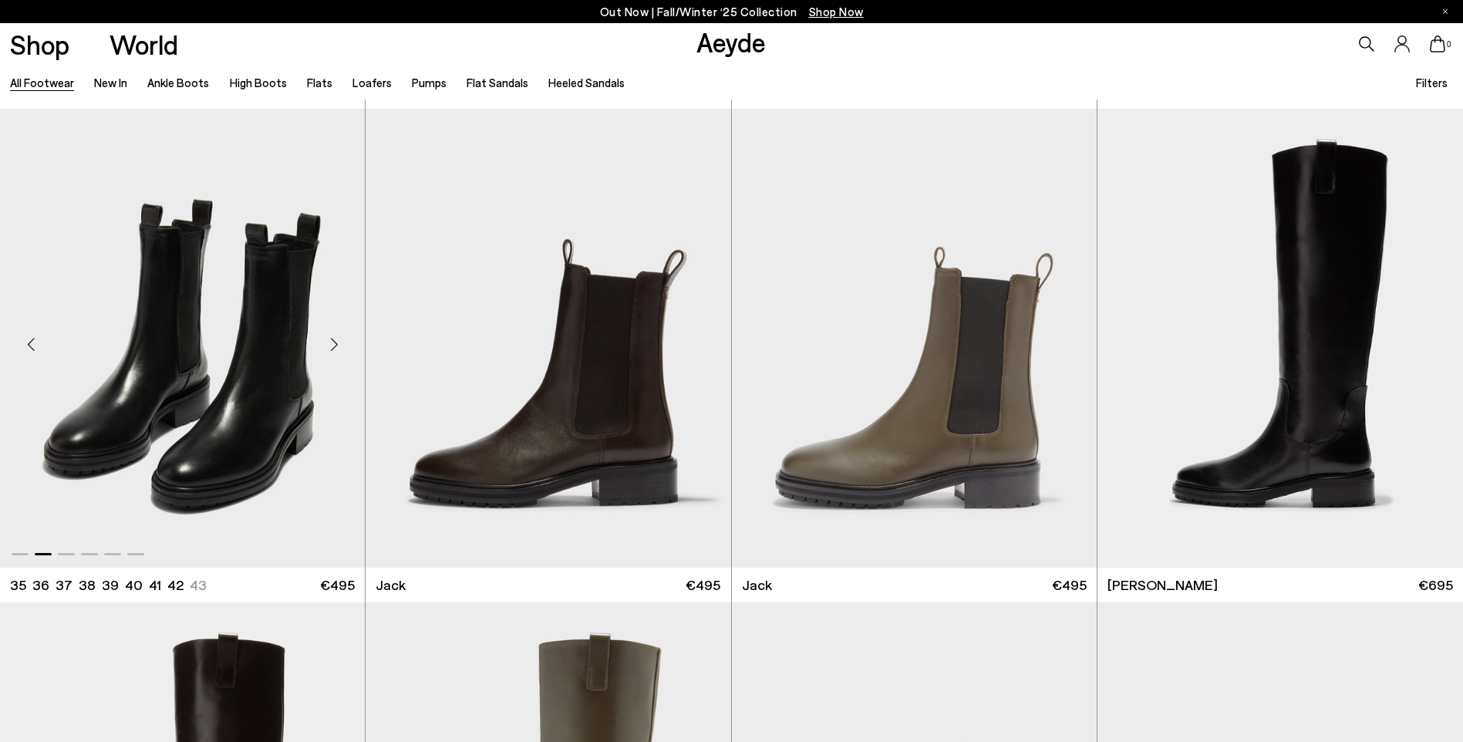
click at [333, 349] on div "Next slide" at bounding box center [334, 345] width 46 height 46
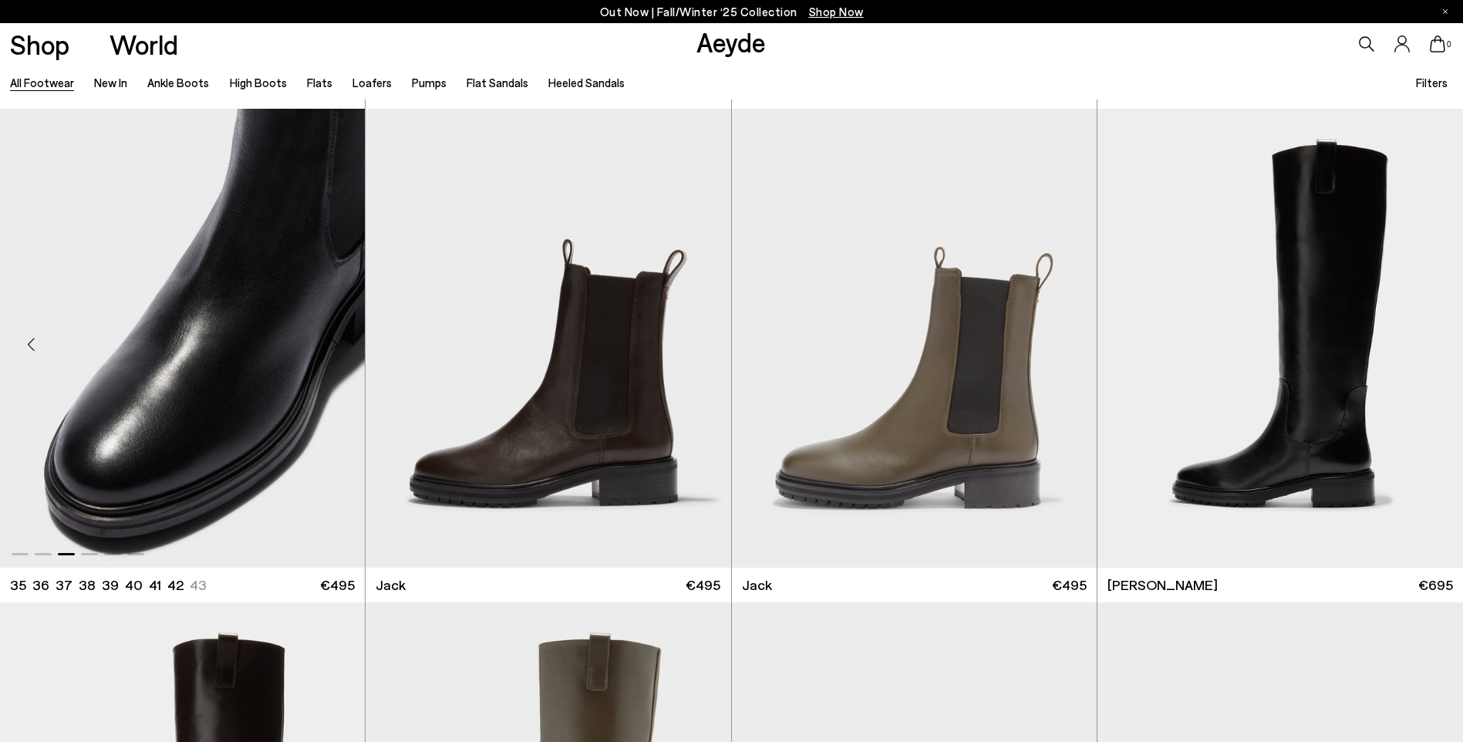
click at [333, 349] on div "Next slide" at bounding box center [334, 345] width 46 height 46
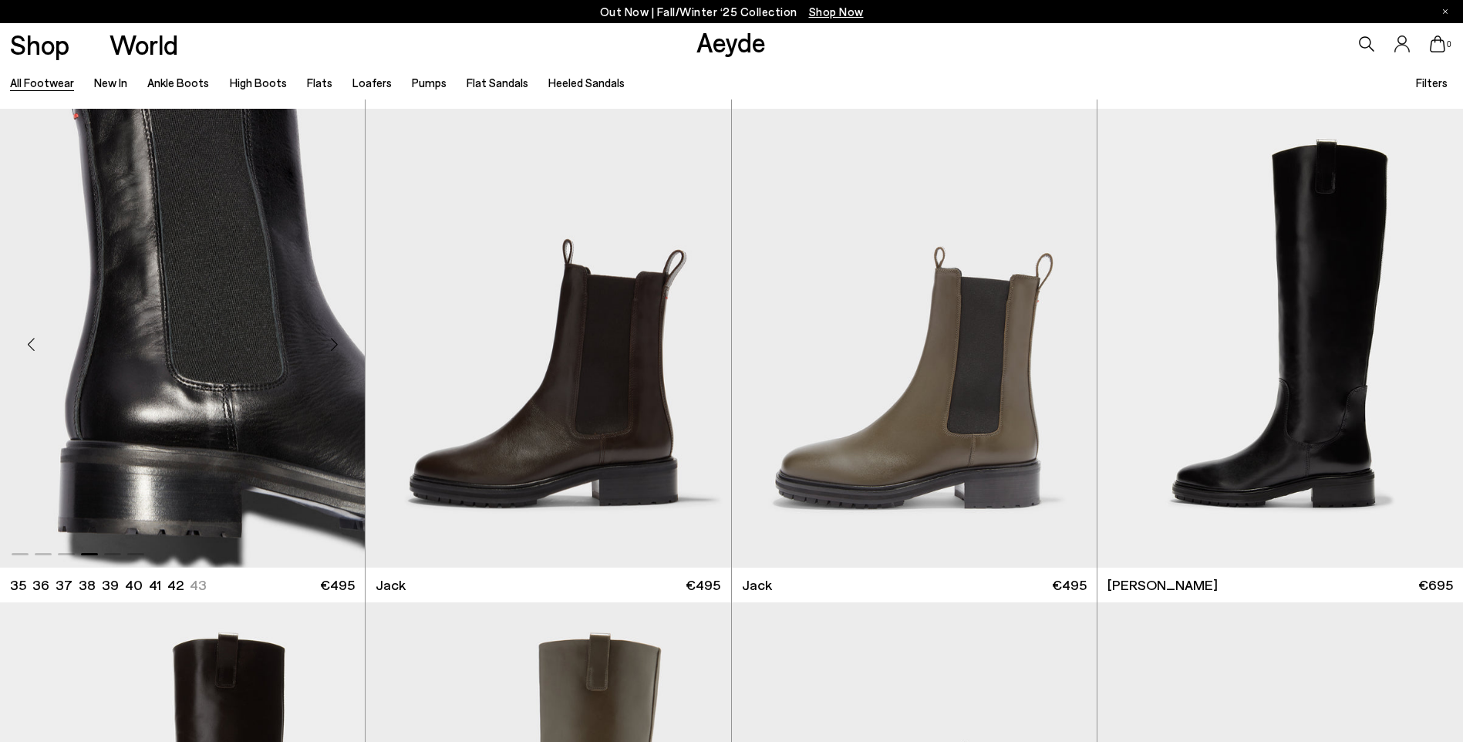
click at [333, 349] on div "Next slide" at bounding box center [334, 345] width 46 height 46
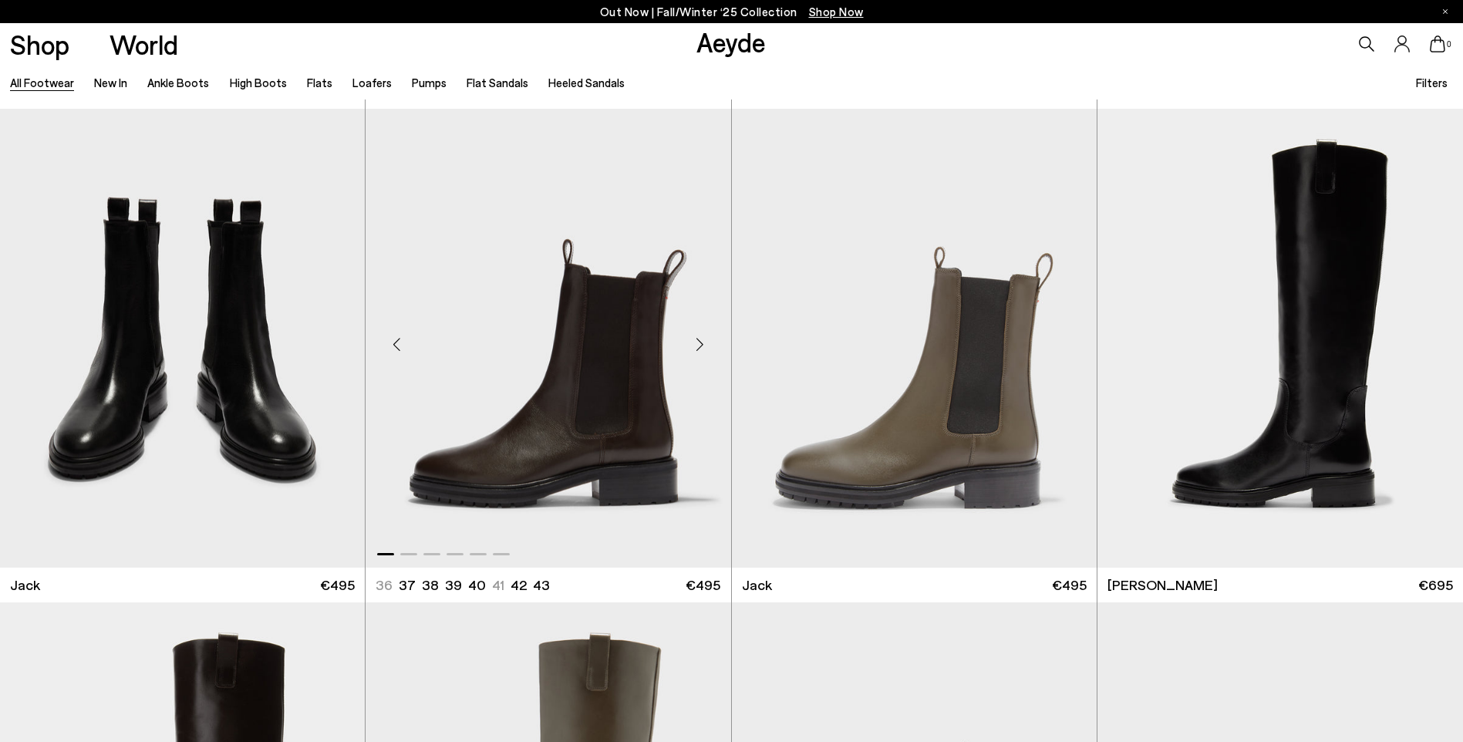
click at [696, 344] on div "Next slide" at bounding box center [700, 345] width 46 height 46
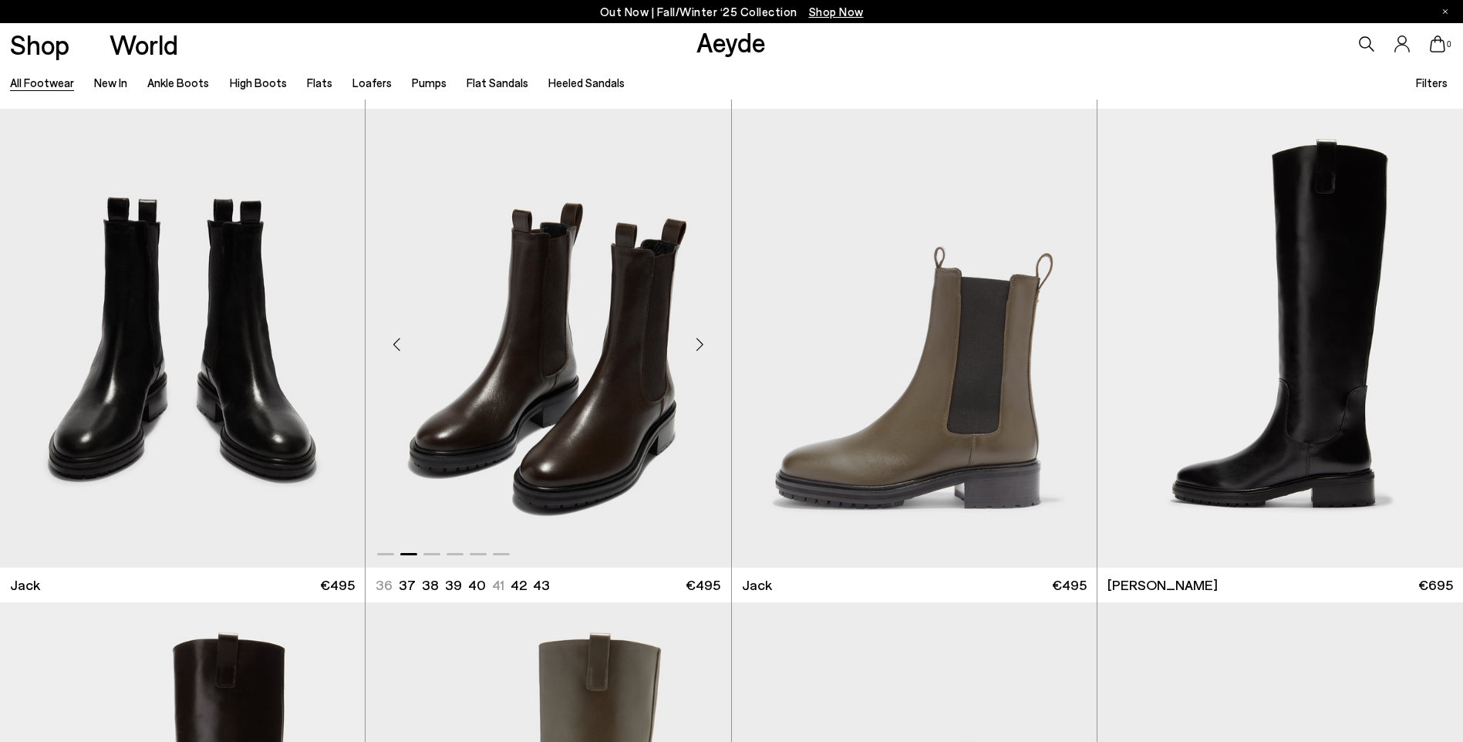
click at [696, 344] on div "Next slide" at bounding box center [700, 345] width 46 height 46
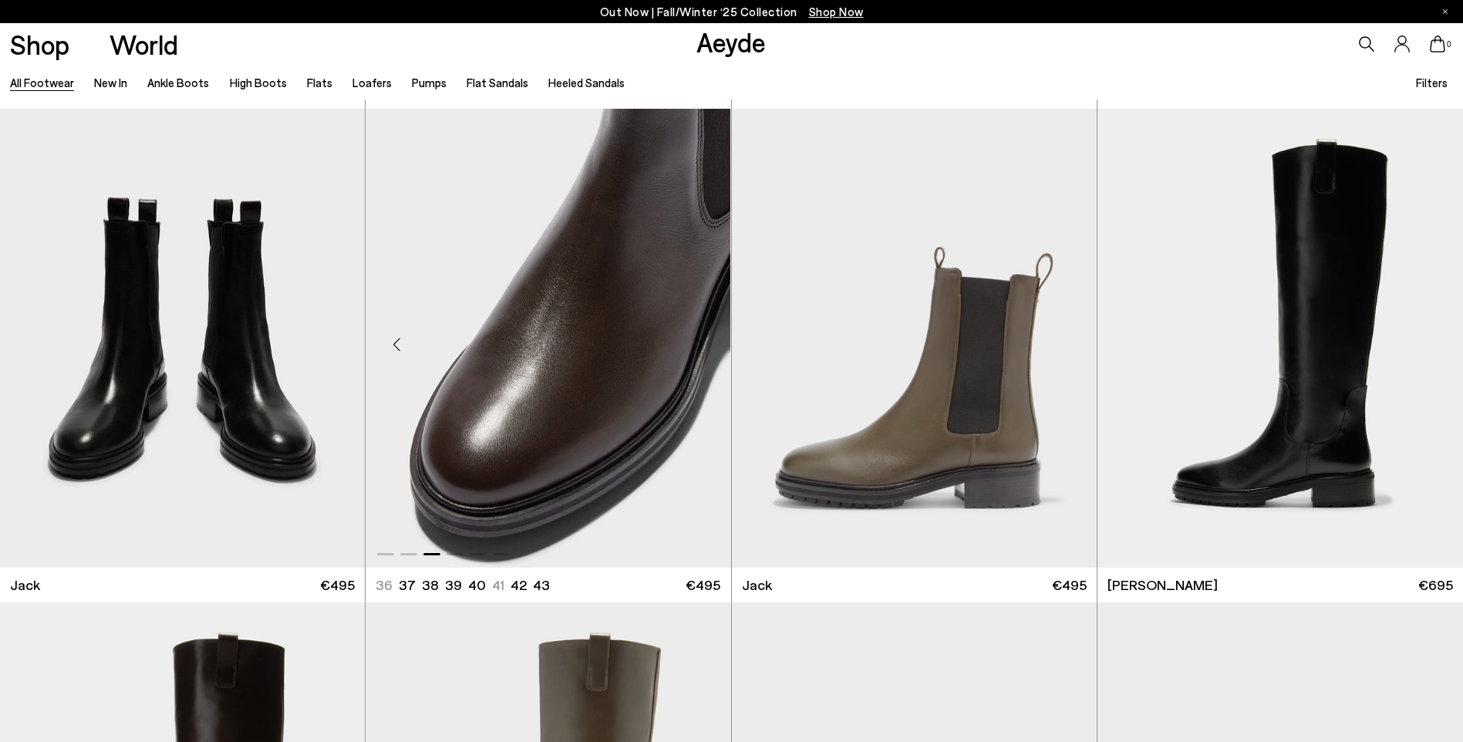
click at [696, 344] on div "Next slide" at bounding box center [700, 345] width 46 height 46
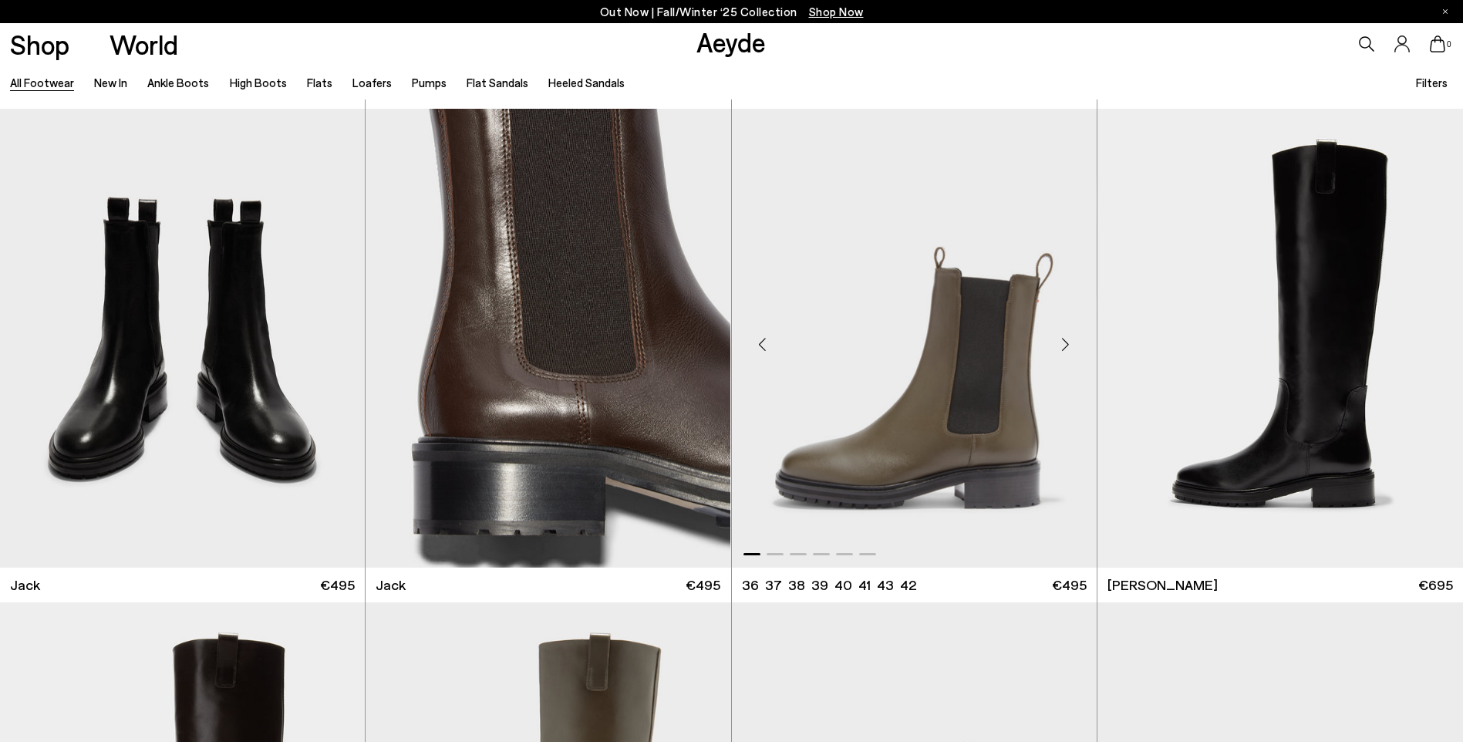
click at [1071, 346] on div "Next slide" at bounding box center [1066, 345] width 46 height 46
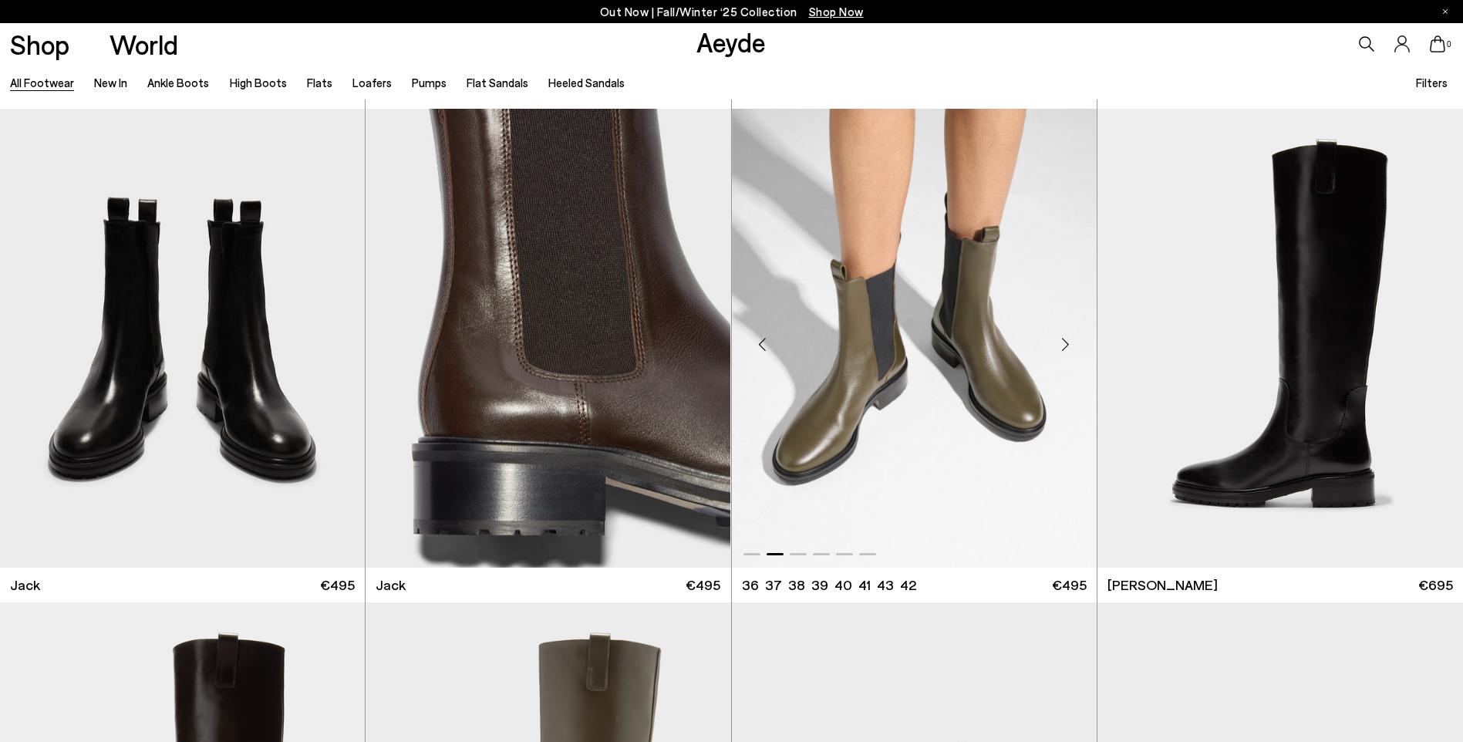
click at [1071, 346] on div "Next slide" at bounding box center [1066, 345] width 46 height 46
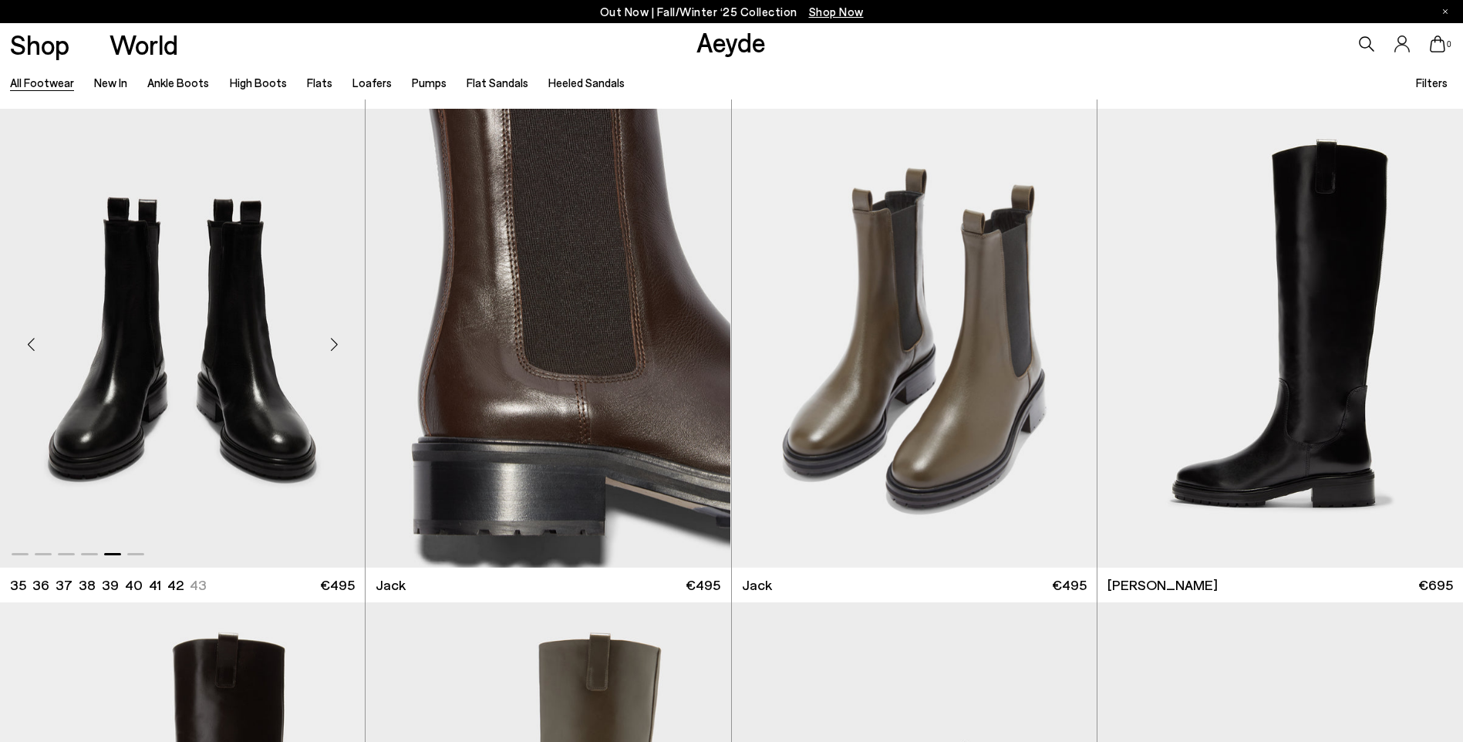
click at [332, 341] on div "Next slide" at bounding box center [334, 345] width 46 height 46
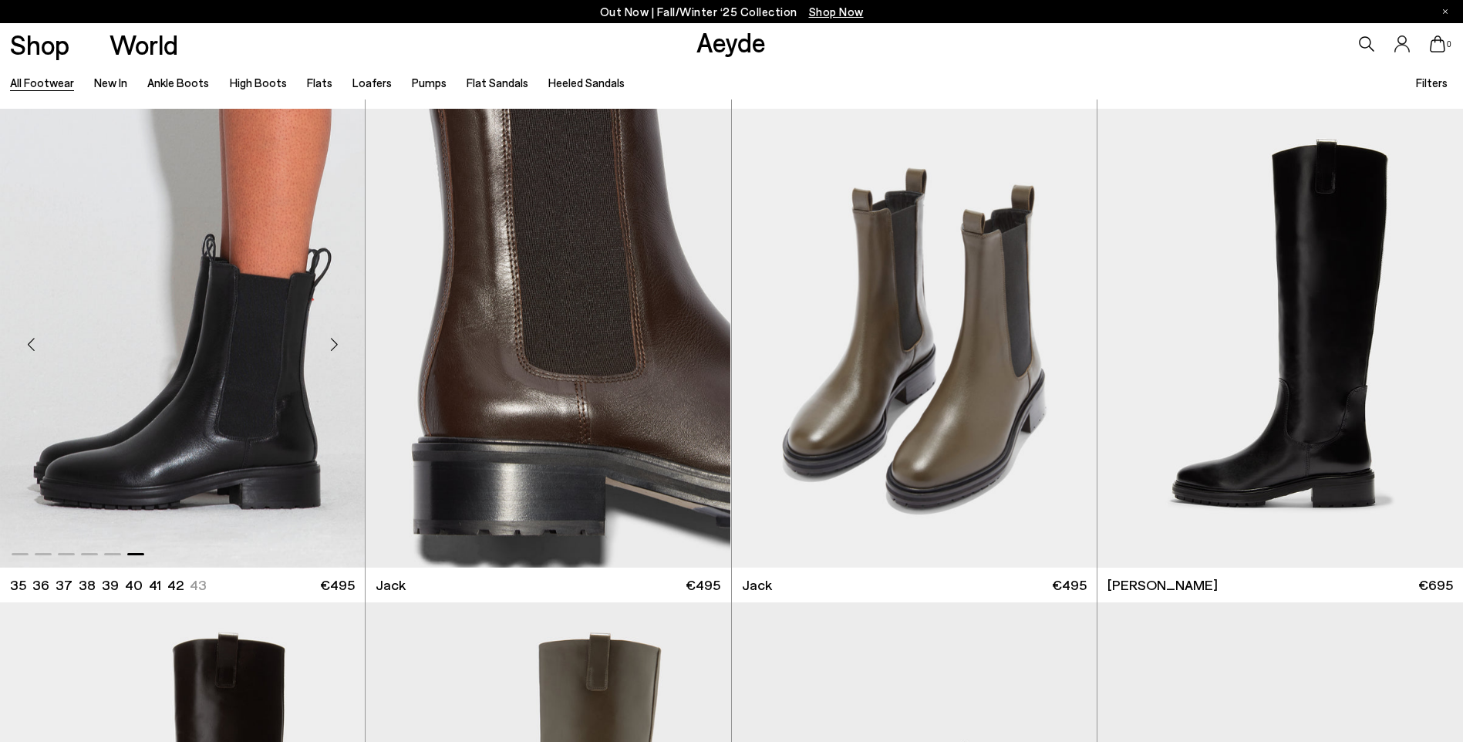
click at [332, 341] on div "Next slide" at bounding box center [334, 345] width 46 height 46
